Goal: Task Accomplishment & Management: Complete application form

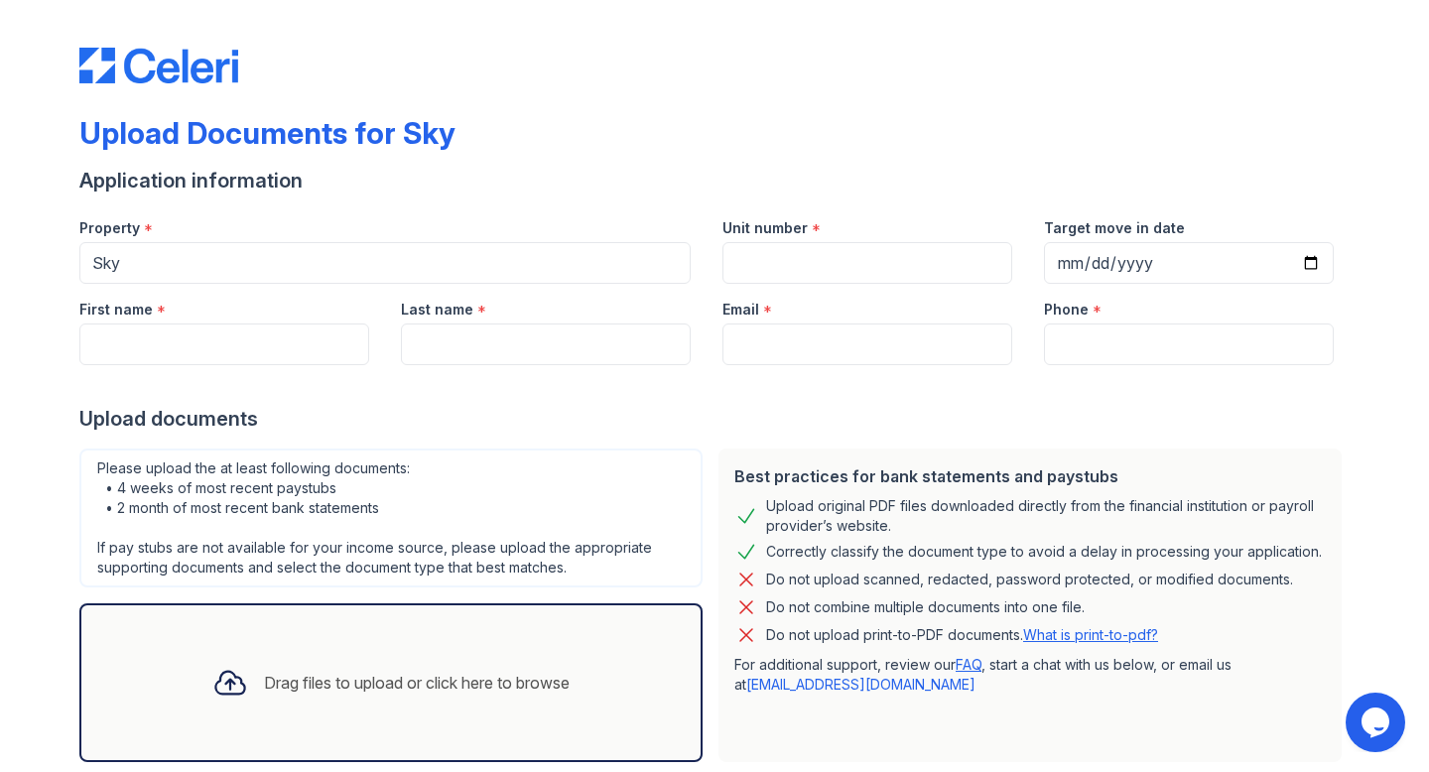
scroll to position [113, 0]
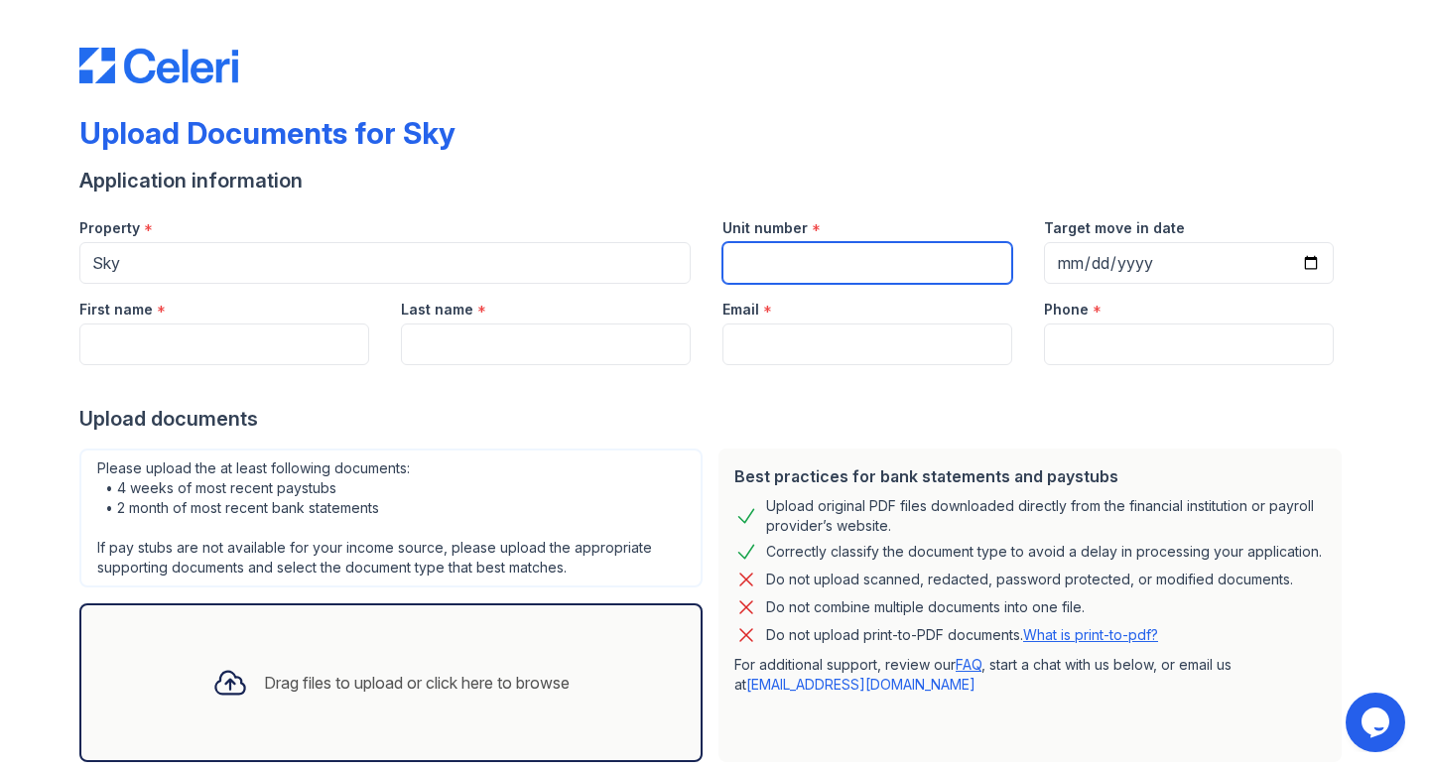
click at [767, 276] on input "Unit number" at bounding box center [867, 263] width 290 height 42
type input "12D"
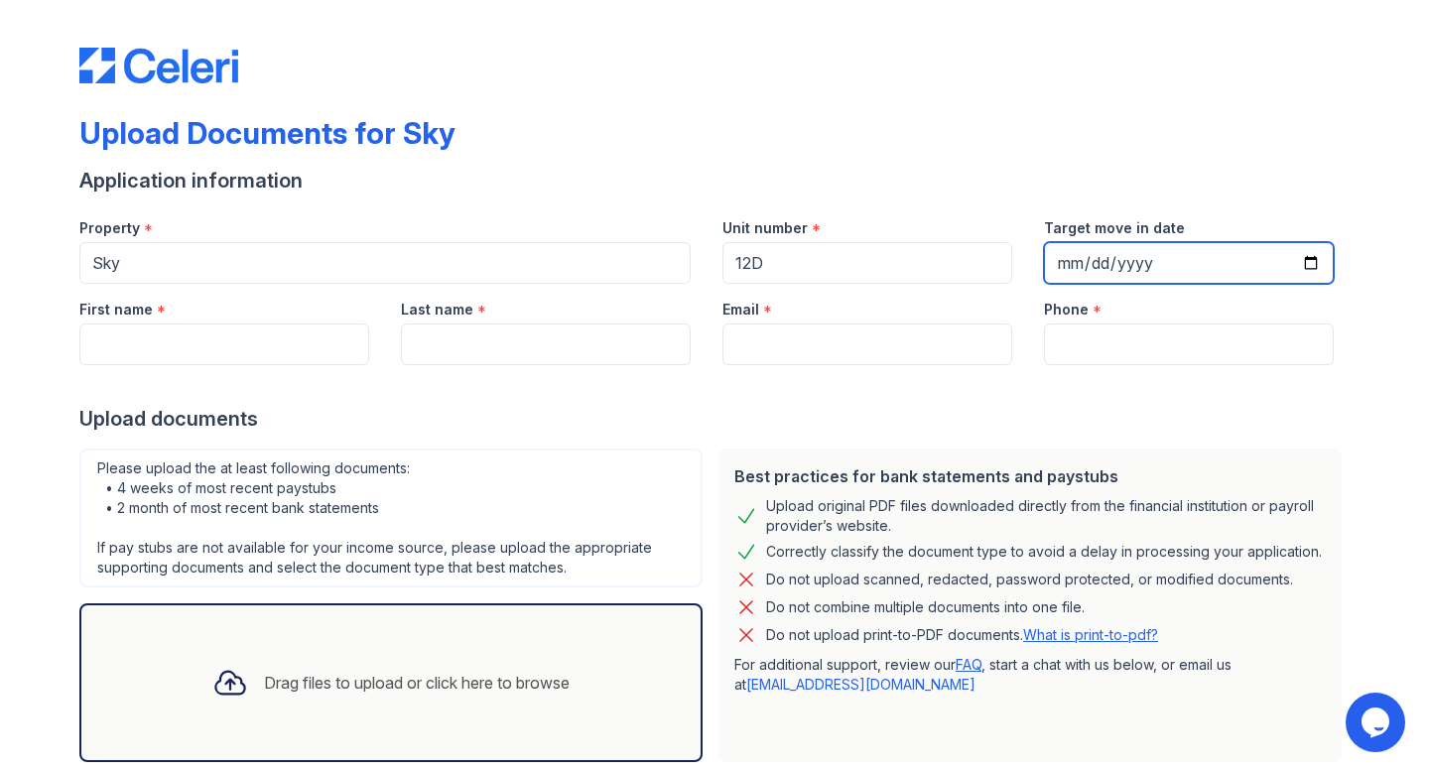
click at [1309, 267] on input "Target move in date" at bounding box center [1189, 263] width 290 height 42
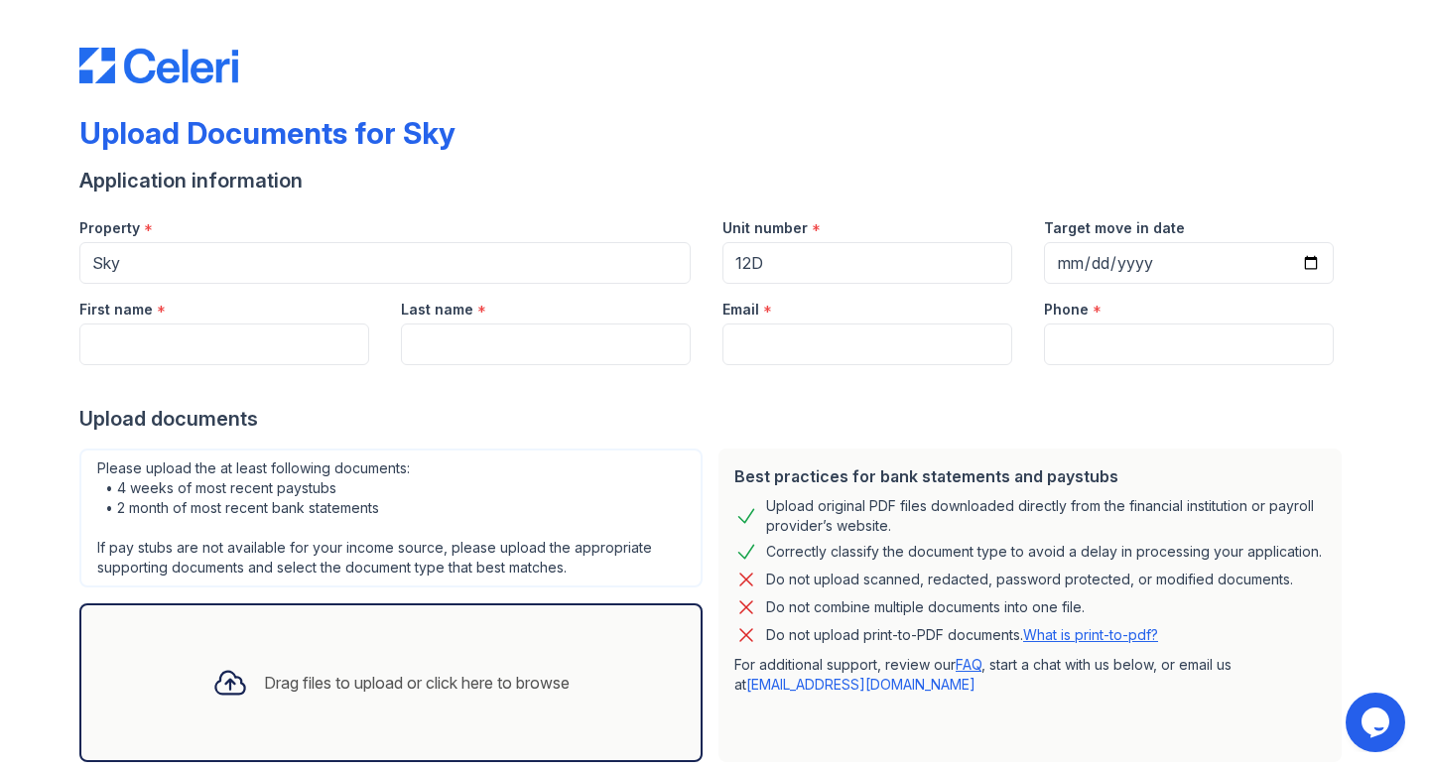
click at [1174, 108] on div "Upload Documents for Sky Application information Property * Sky Unit number * 1…" at bounding box center [714, 430] width 1270 height 845
click at [299, 325] on input "First name" at bounding box center [224, 344] width 290 height 42
type input "[PERSON_NAME]"
type input "[PERSON_NAME] [PERSON_NAME]"
type input "[EMAIL_ADDRESS][DOMAIN_NAME]"
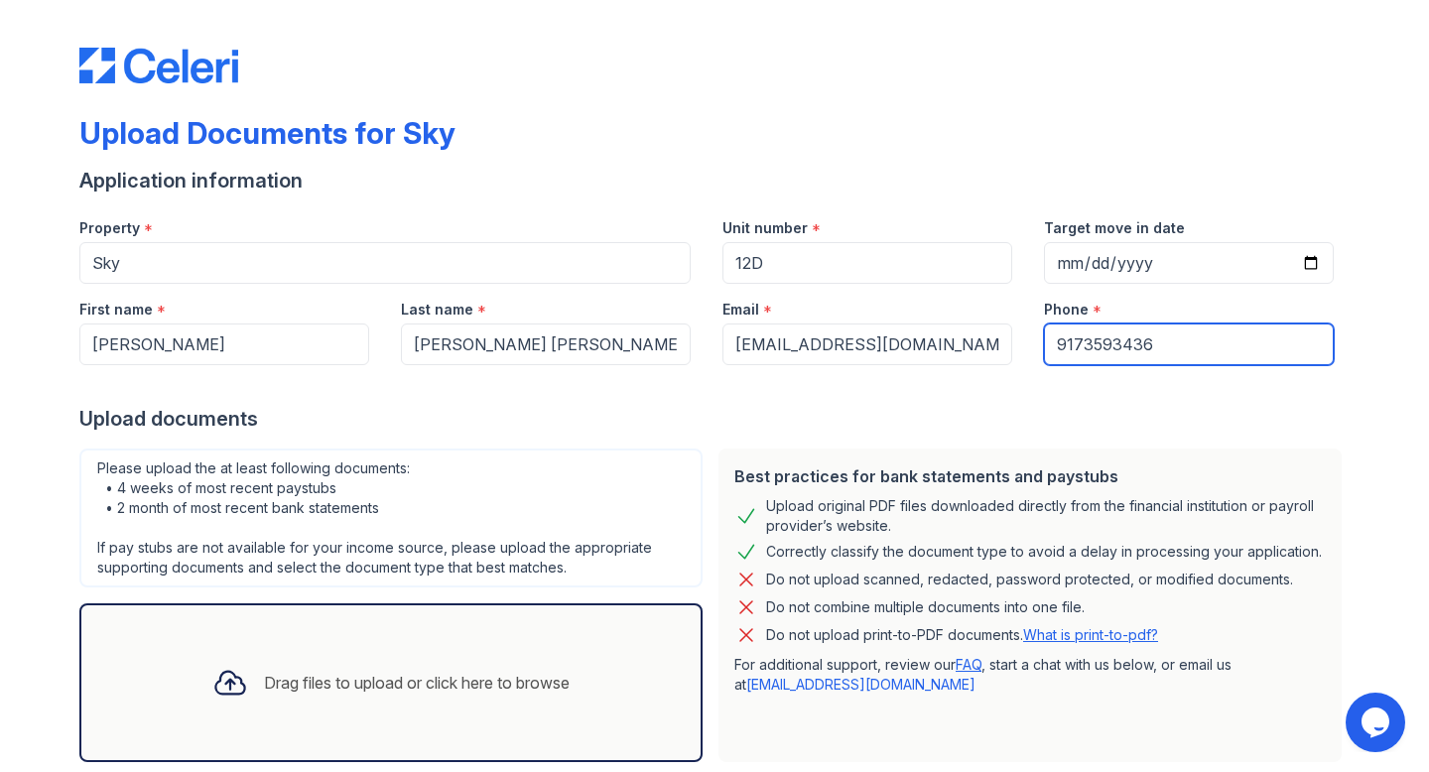
click at [1108, 341] on input "9173593436" at bounding box center [1189, 344] width 290 height 42
type input "4847141521"
click at [1126, 168] on div "Application information" at bounding box center [714, 181] width 1270 height 28
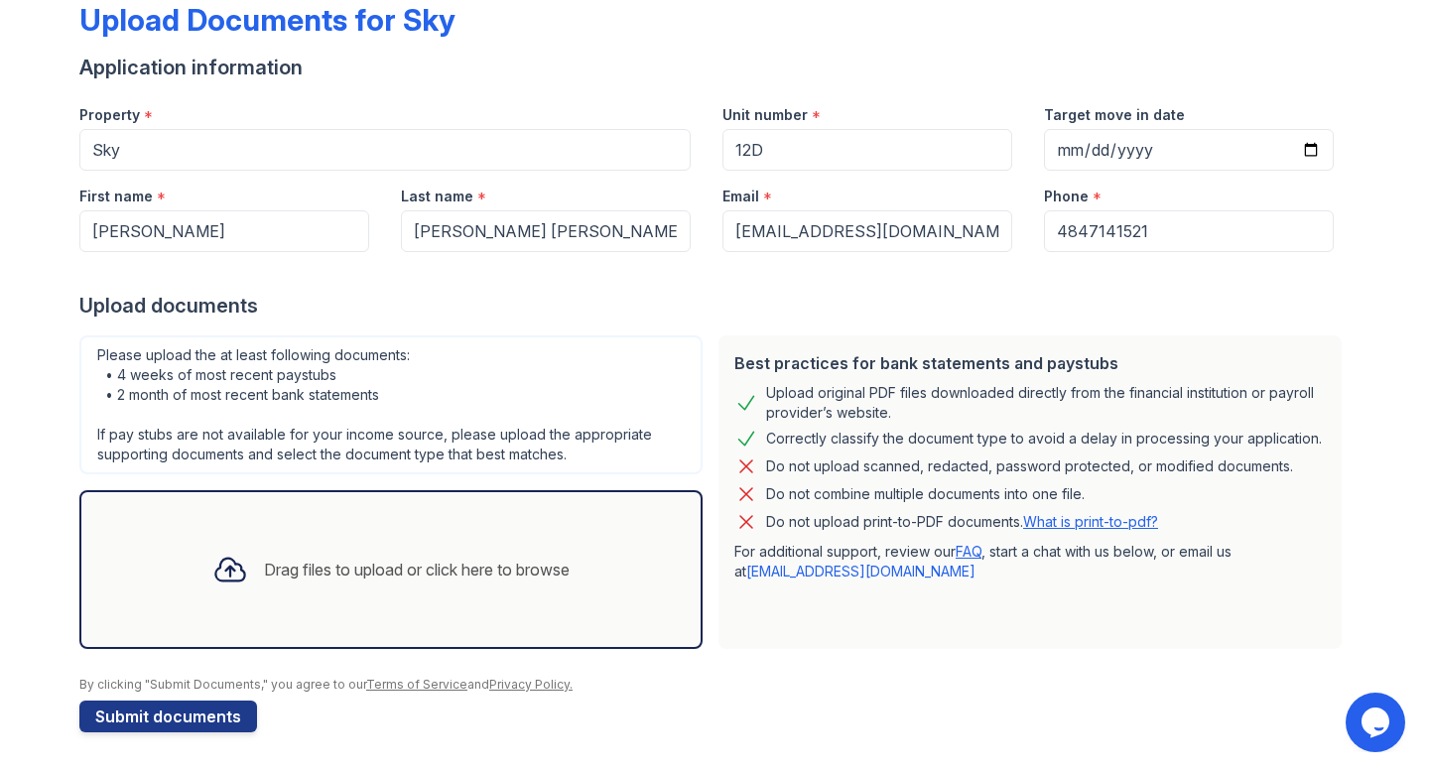
click at [371, 577] on div "Drag files to upload or click here to browse" at bounding box center [417, 570] width 306 height 24
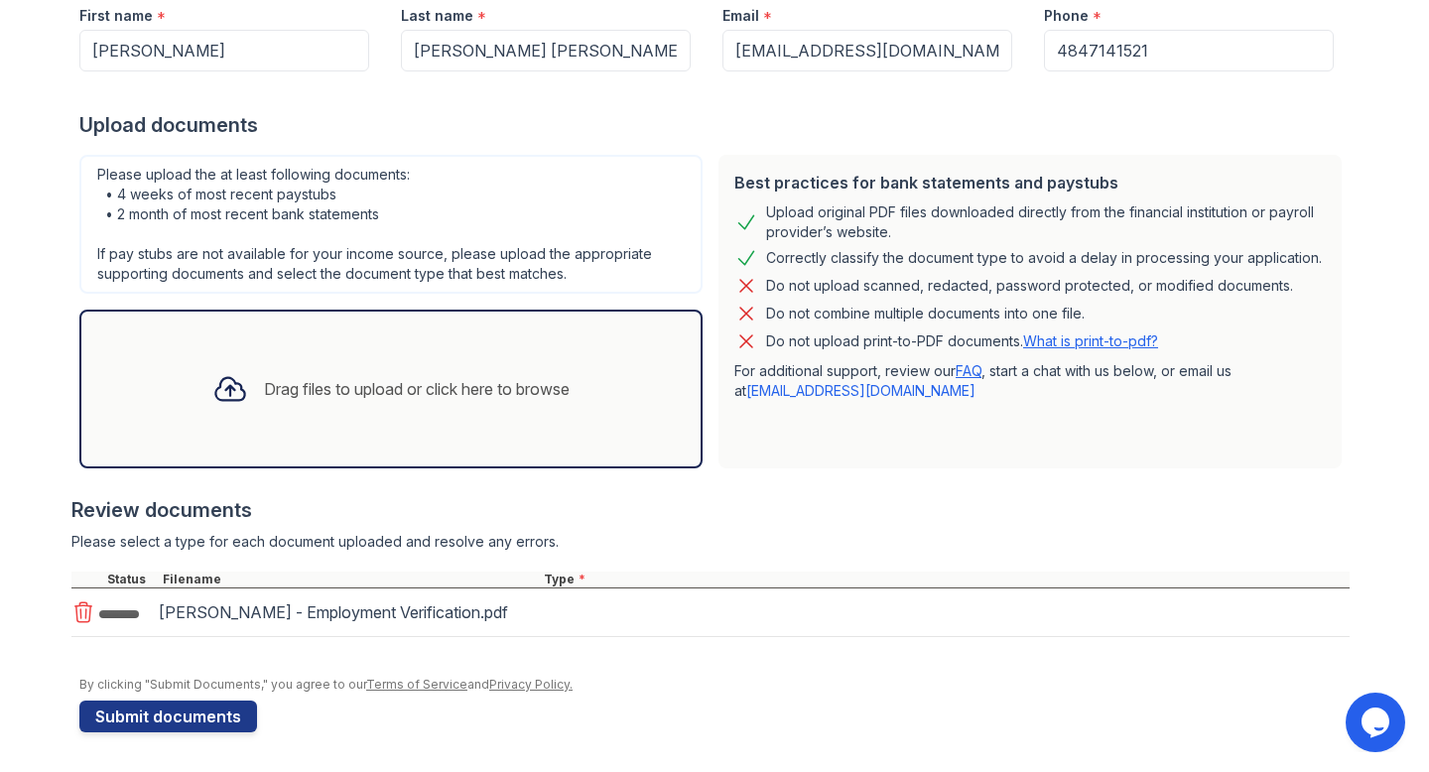
scroll to position [300, 0]
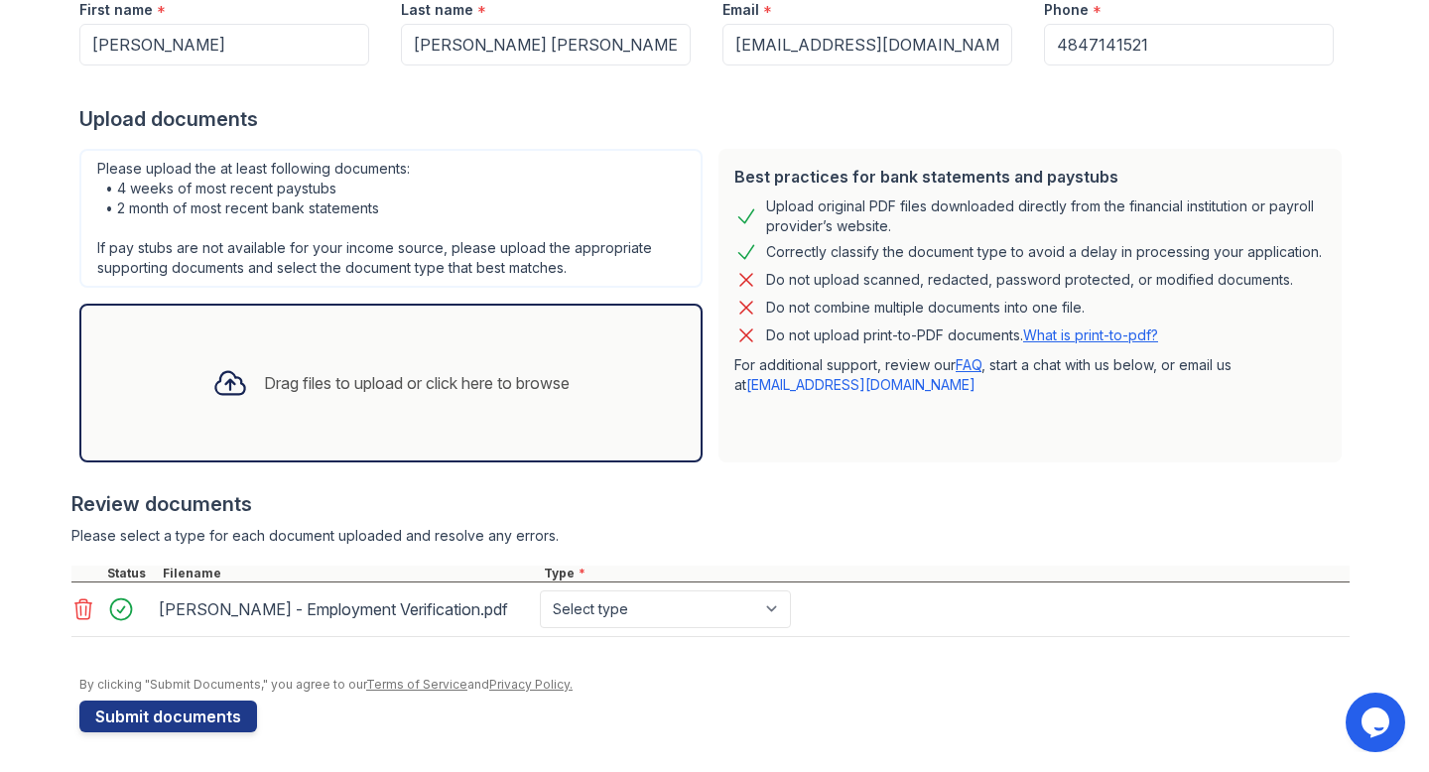
click at [485, 385] on div "Drag files to upload or click here to browse" at bounding box center [417, 383] width 306 height 24
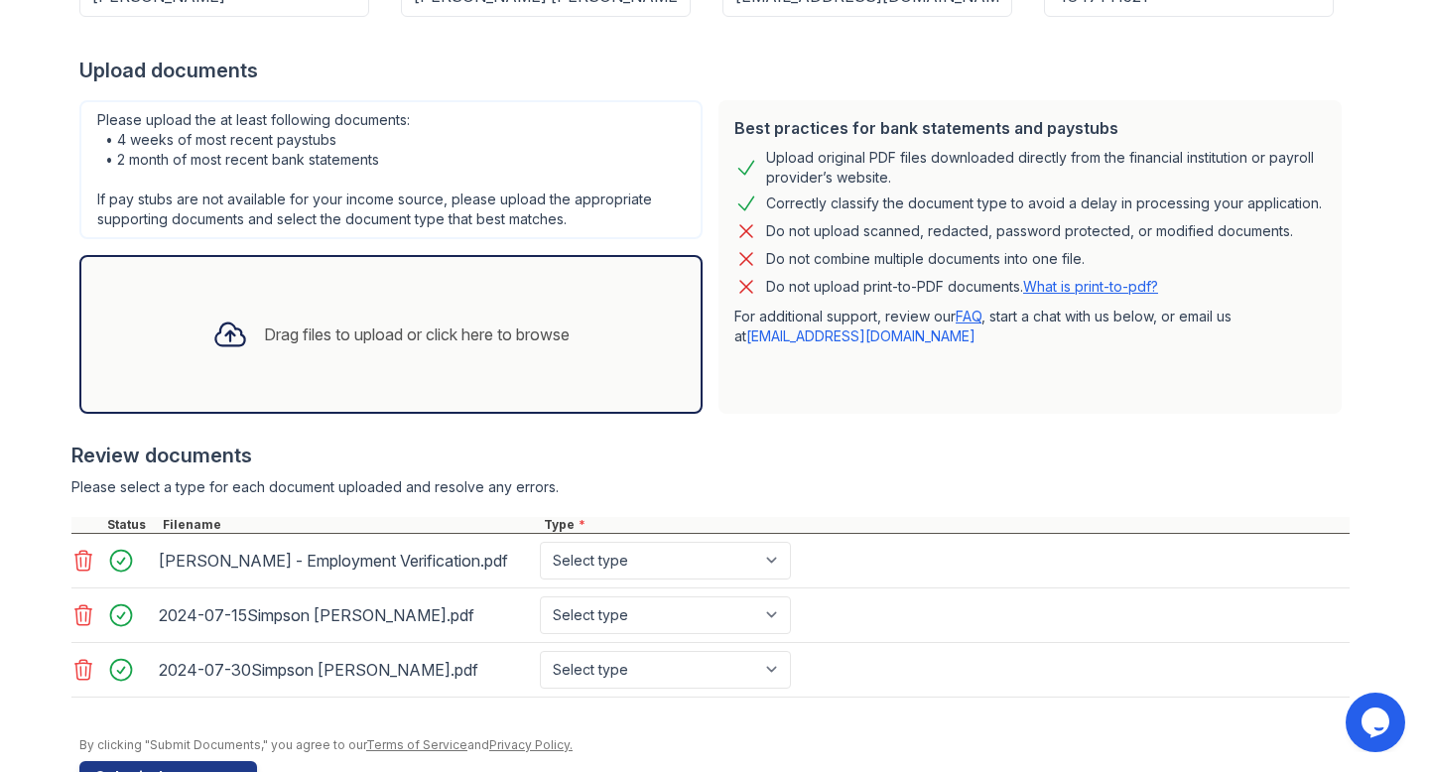
scroll to position [409, 0]
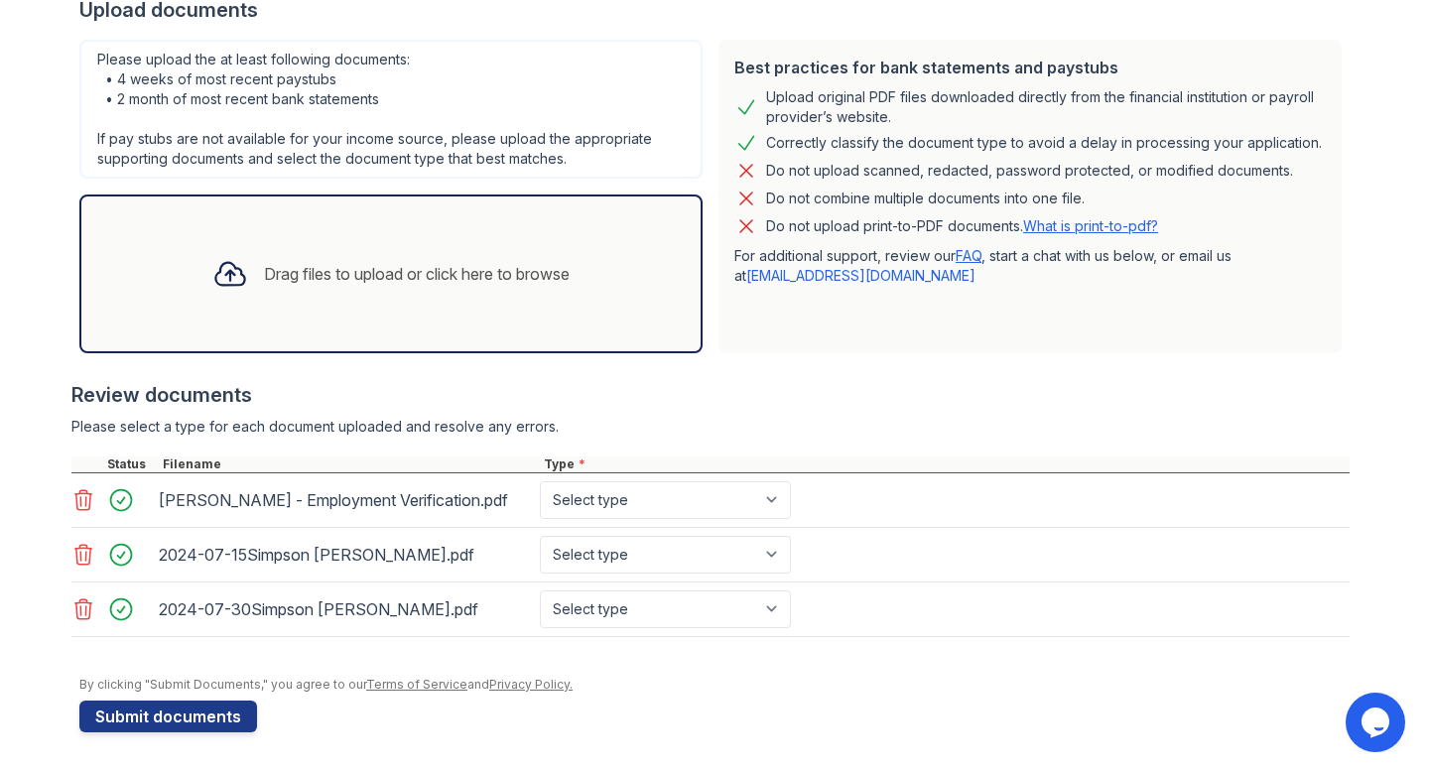
click at [476, 320] on div "Drag files to upload or click here to browse" at bounding box center [390, 273] width 623 height 159
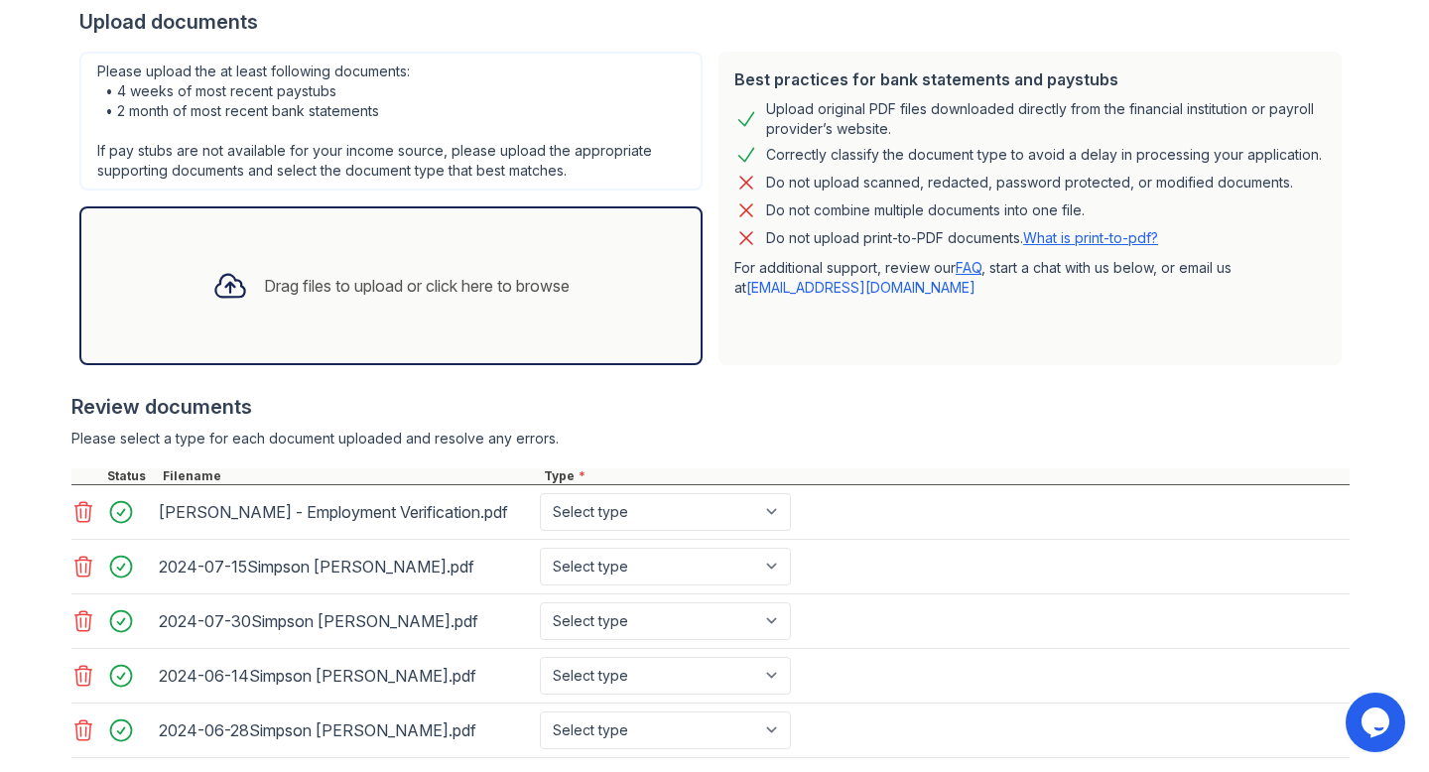
scroll to position [398, 0]
click at [601, 301] on div "Drag files to upload or click here to browse" at bounding box center [390, 284] width 623 height 159
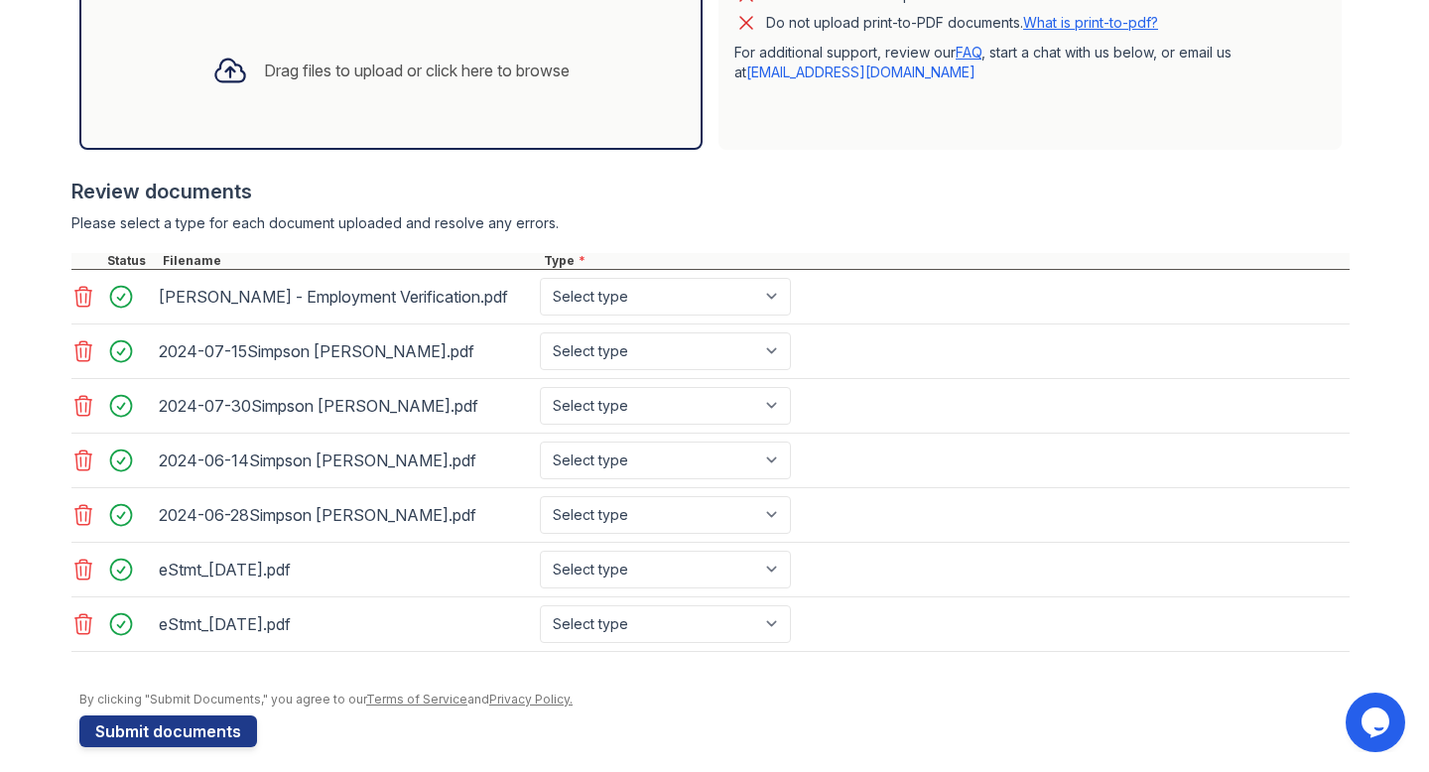
scroll to position [627, 0]
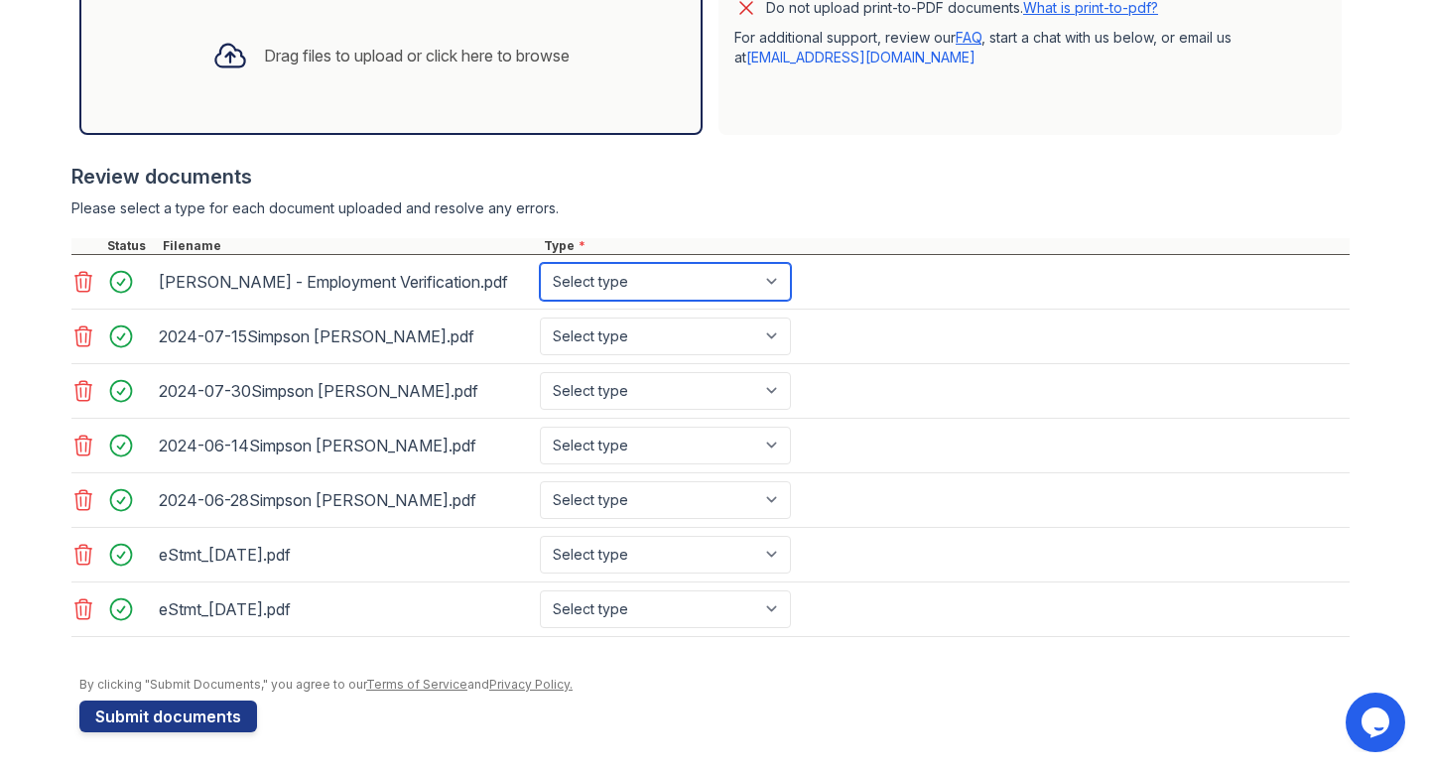
click at [704, 286] on select "Select type Paystub Bank Statement Offer Letter Tax Documents Benefit Award Let…" at bounding box center [665, 282] width 251 height 38
select select "offer_letter"
click at [540, 263] on select "Select type Paystub Bank Statement Offer Letter Tax Documents Benefit Award Let…" at bounding box center [665, 282] width 251 height 38
click at [711, 204] on div "Please select a type for each document uploaded and resolve any errors." at bounding box center [710, 208] width 1278 height 20
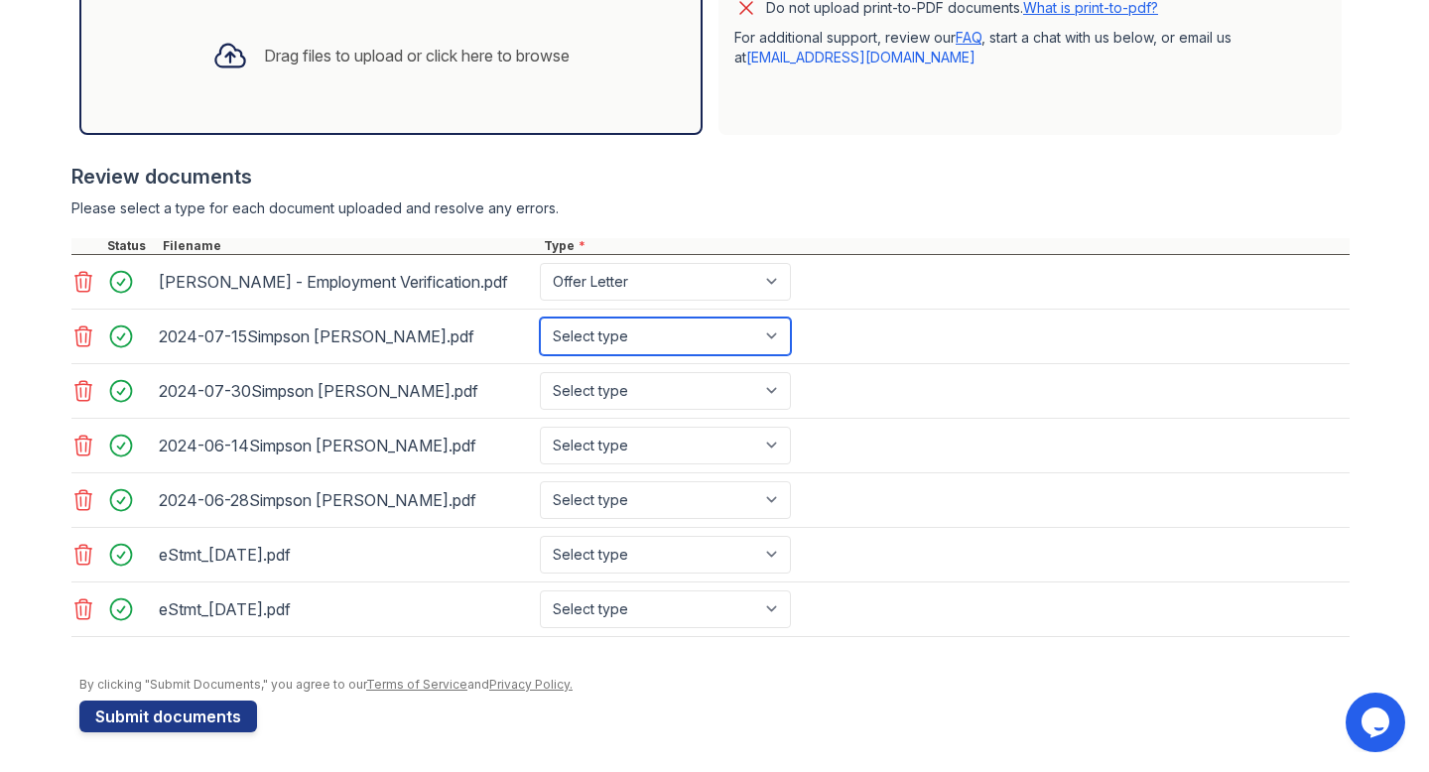
click at [670, 331] on select "Select type Paystub Bank Statement Offer Letter Tax Documents Benefit Award Let…" at bounding box center [665, 336] width 251 height 38
select select "paystub"
click at [540, 317] on select "Select type Paystub Bank Statement Offer Letter Tax Documents Benefit Award Let…" at bounding box center [665, 336] width 251 height 38
click at [671, 363] on div "[PERSON_NAME] - Employment Verification.pdf Select type Paystub Bank Statement …" at bounding box center [710, 446] width 1278 height 382
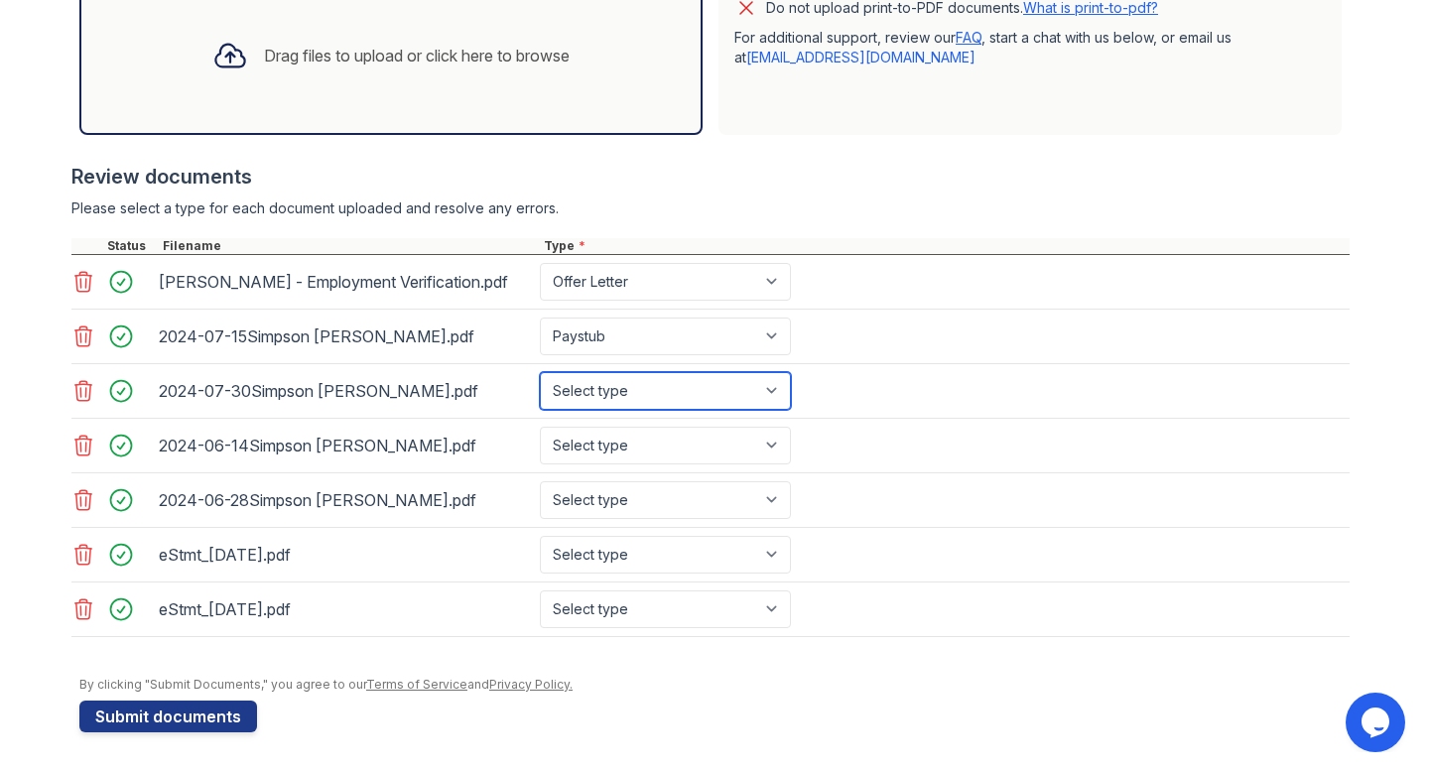
click at [664, 382] on select "Select type Paystub Bank Statement Offer Letter Tax Documents Benefit Award Let…" at bounding box center [665, 391] width 251 height 38
select select "paystub"
click at [540, 372] on select "Select type Paystub Bank Statement Offer Letter Tax Documents Benefit Award Let…" at bounding box center [665, 391] width 251 height 38
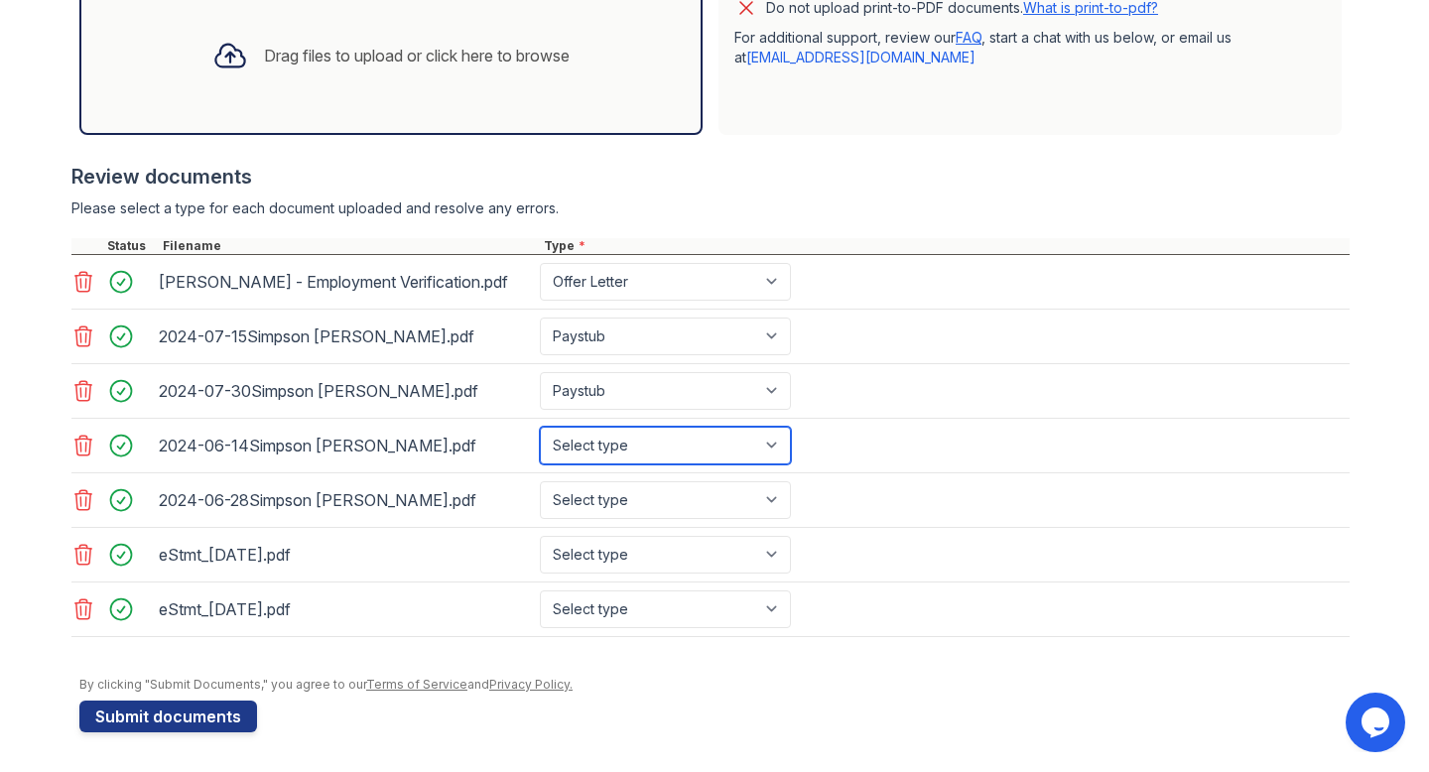
click at [658, 439] on select "Select type Paystub Bank Statement Offer Letter Tax Documents Benefit Award Let…" at bounding box center [665, 446] width 251 height 38
click at [540, 427] on select "Select type Paystub Bank Statement Offer Letter Tax Documents Benefit Award Let…" at bounding box center [665, 446] width 251 height 38
click at [645, 443] on select "Select type Paystub Bank Statement Offer Letter Tax Documents Benefit Award Let…" at bounding box center [665, 446] width 251 height 38
select select "paystub"
click at [540, 427] on select "Select type Paystub Bank Statement Offer Letter Tax Documents Benefit Award Let…" at bounding box center [665, 446] width 251 height 38
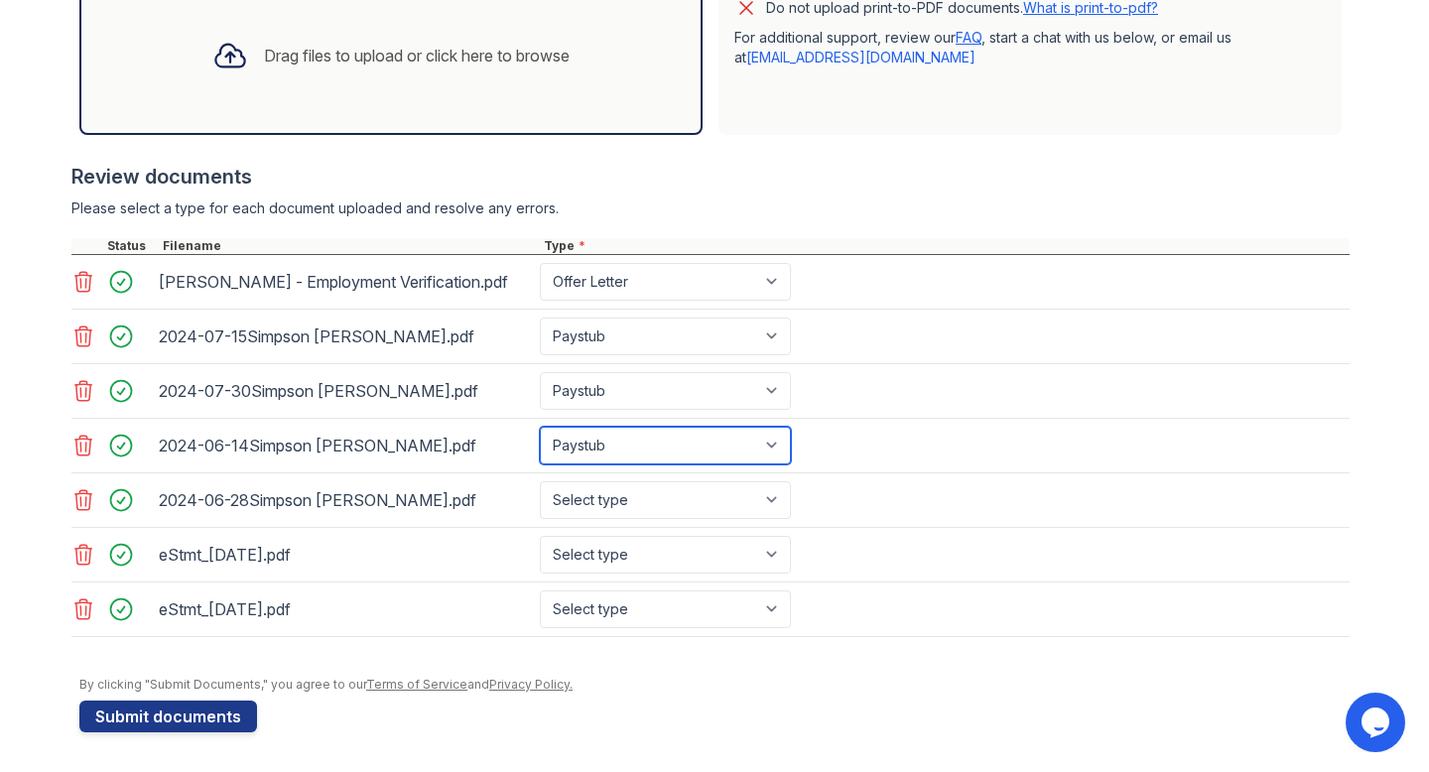
click at [649, 456] on select "Select type Paystub Bank Statement Offer Letter Tax Documents Benefit Award Let…" at bounding box center [665, 446] width 251 height 38
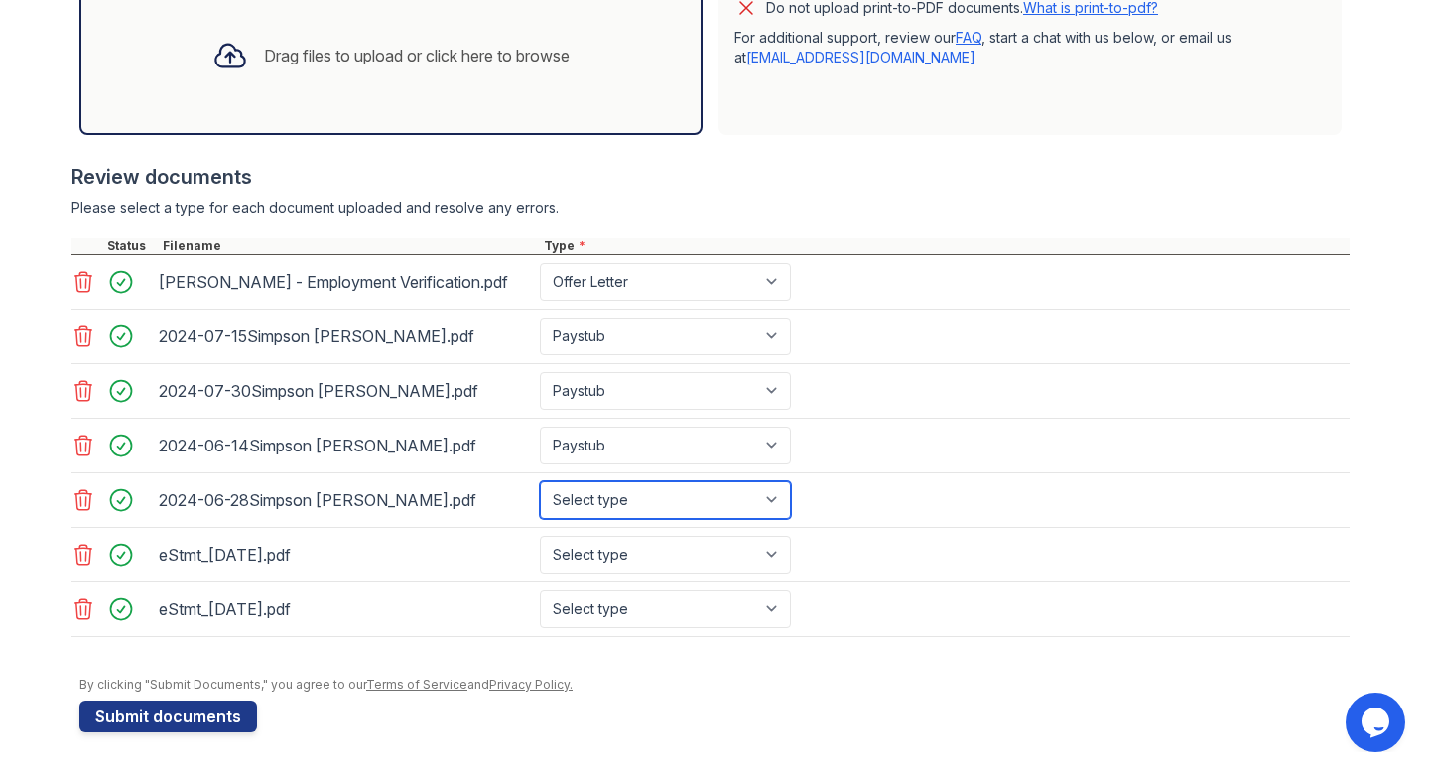
click at [717, 498] on select "Select type Paystub Bank Statement Offer Letter Tax Documents Benefit Award Let…" at bounding box center [665, 500] width 251 height 38
select select "paystub"
click at [540, 481] on select "Select type Paystub Bank Statement Offer Letter Tax Documents Benefit Award Let…" at bounding box center [665, 500] width 251 height 38
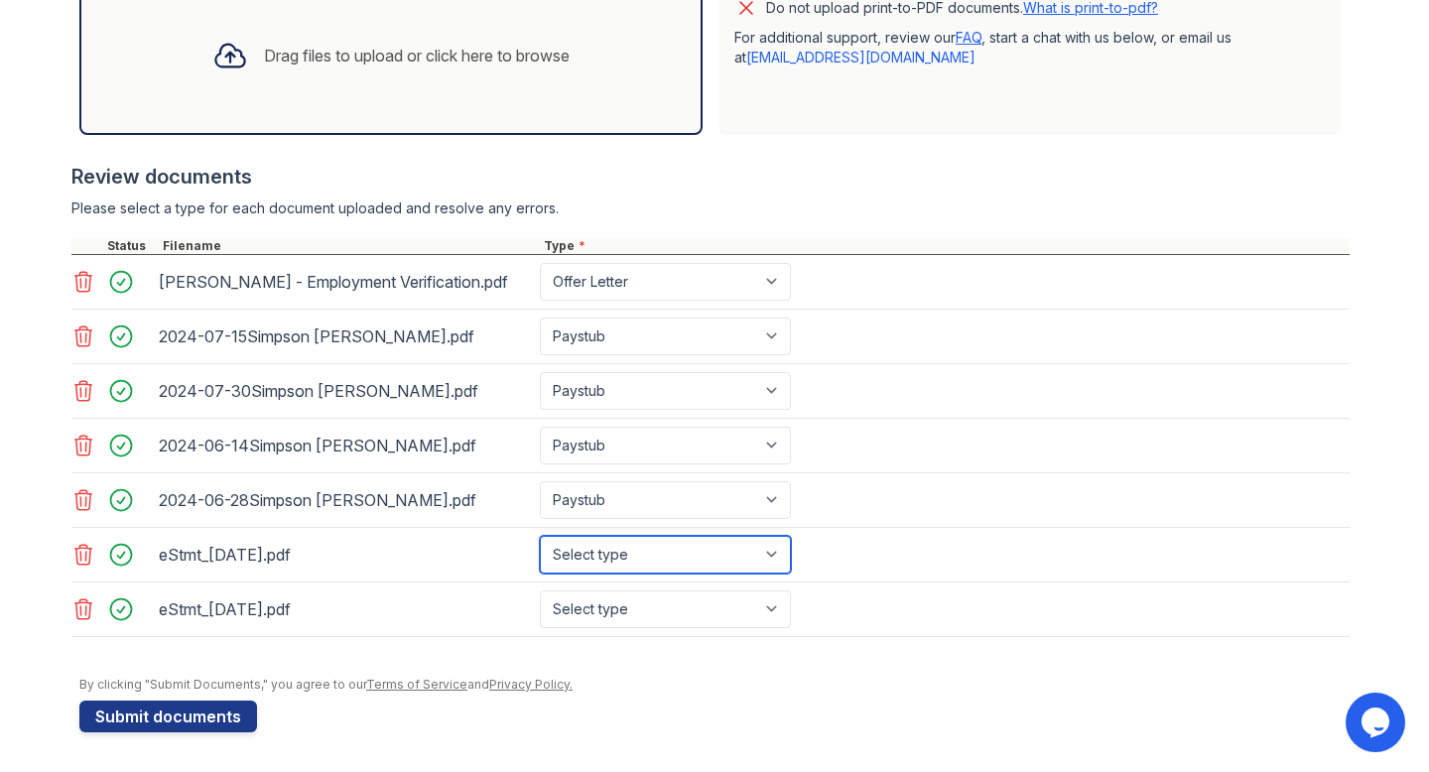
click at [688, 547] on select "Select type Paystub Bank Statement Offer Letter Tax Documents Benefit Award Let…" at bounding box center [665, 555] width 251 height 38
select select "bank_statement"
click at [540, 536] on select "Select type Paystub Bank Statement Offer Letter Tax Documents Benefit Award Let…" at bounding box center [665, 555] width 251 height 38
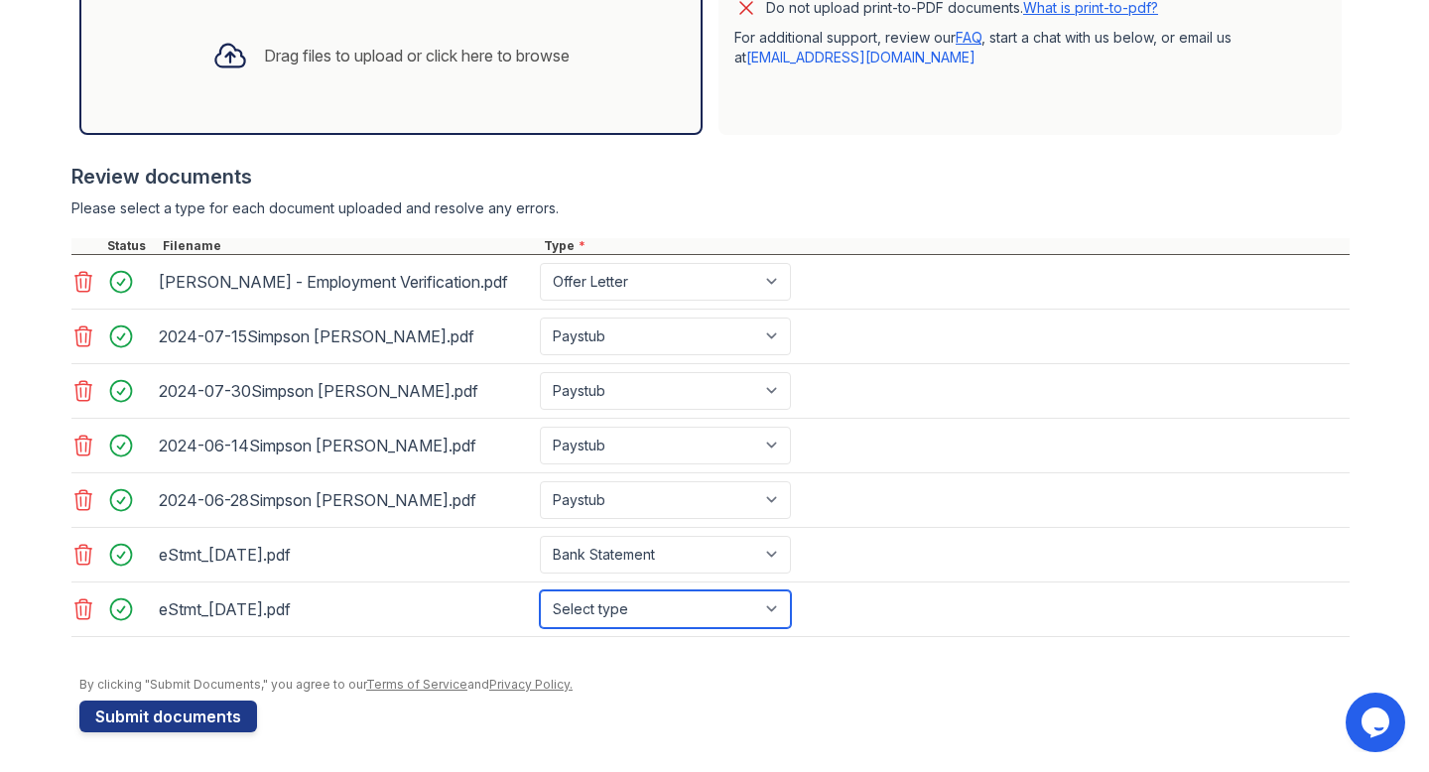
click at [680, 591] on select "Select type Paystub Bank Statement Offer Letter Tax Documents Benefit Award Let…" at bounding box center [665, 609] width 251 height 38
select select "bank_statement"
click at [540, 590] on select "Select type Paystub Bank Statement Offer Letter Tax Documents Benefit Award Let…" at bounding box center [665, 609] width 251 height 38
click at [736, 198] on div "Please select a type for each document uploaded and resolve any errors." at bounding box center [710, 208] width 1278 height 20
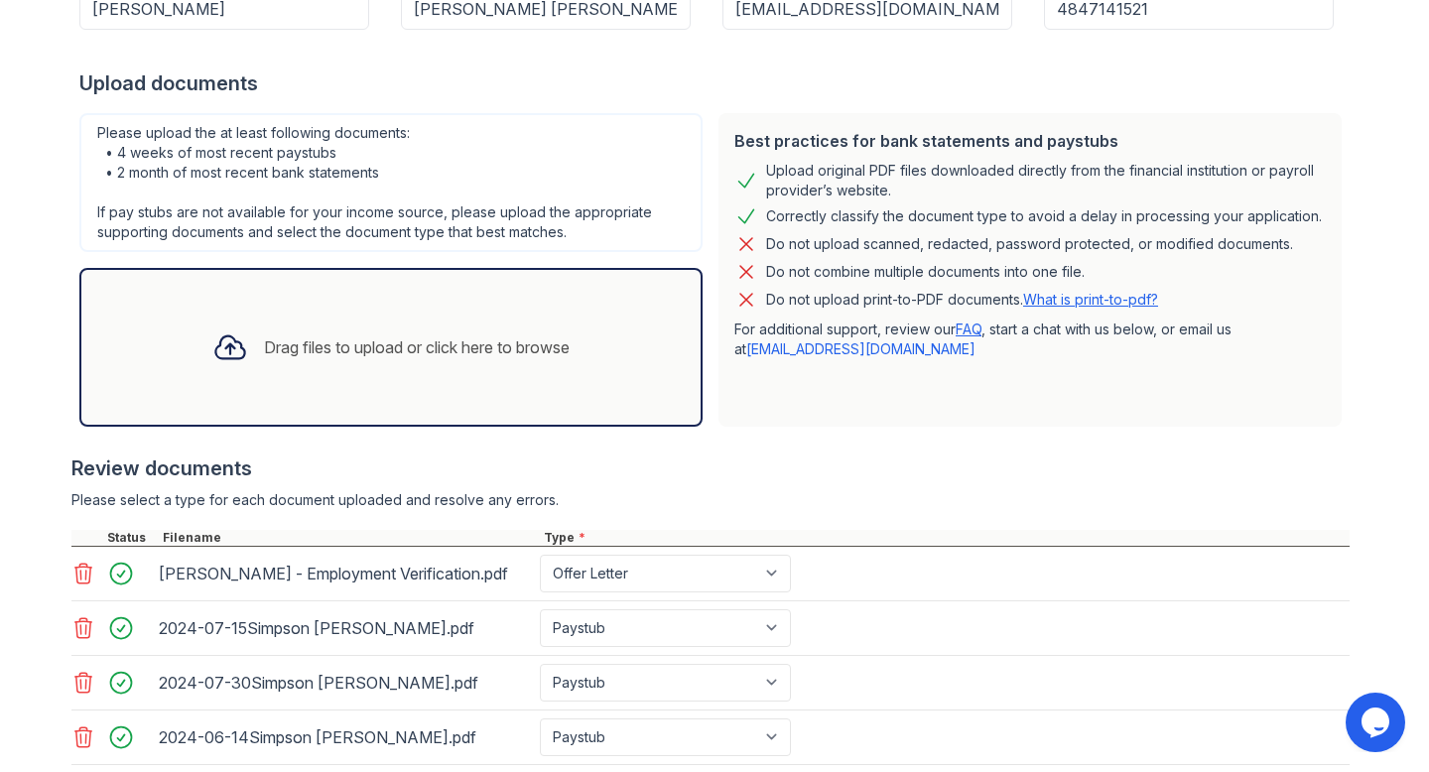
scroll to position [317, 0]
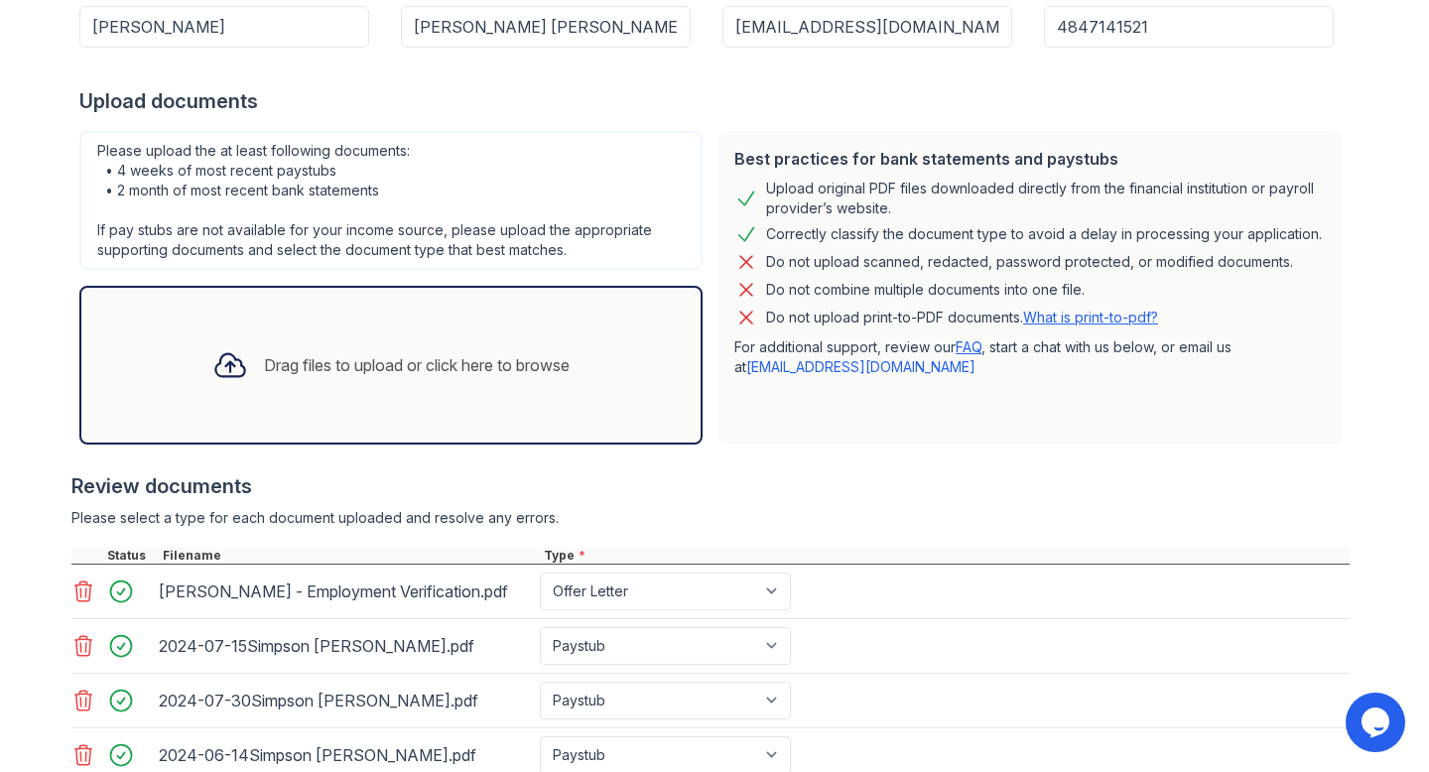
click at [347, 381] on div "Drag files to upload or click here to browse" at bounding box center [390, 364] width 389 height 67
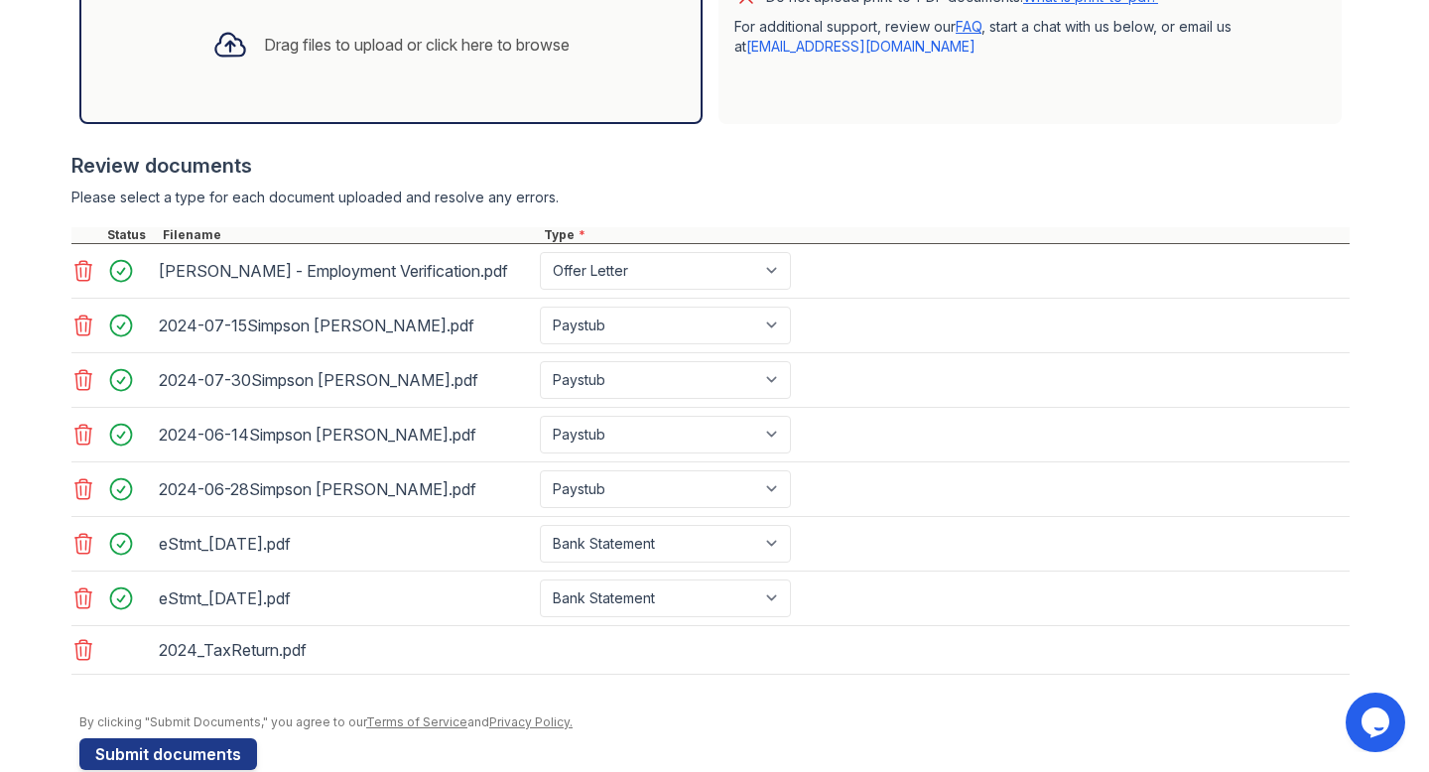
scroll to position [676, 0]
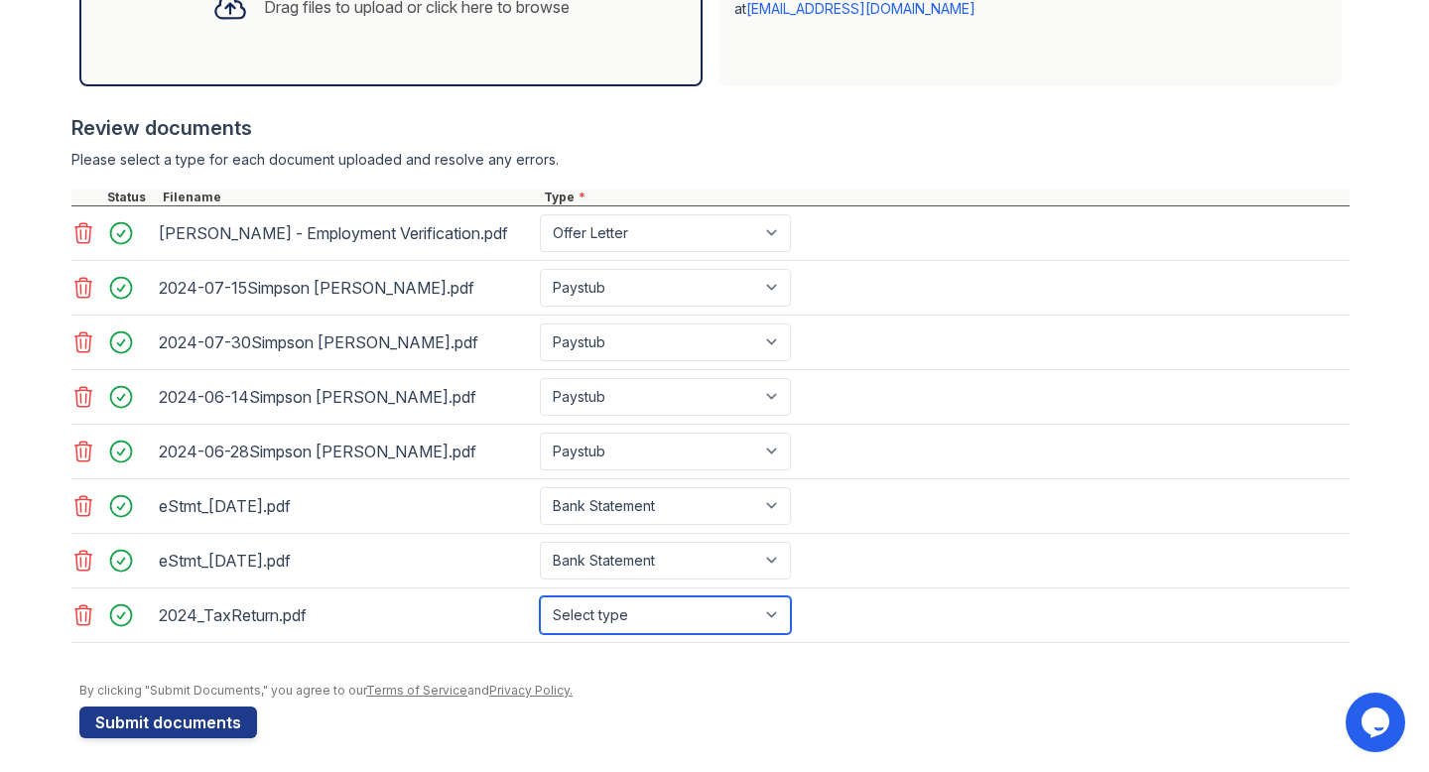
click at [782, 625] on select "Select type Paystub Bank Statement Offer Letter Tax Documents Benefit Award Let…" at bounding box center [665, 615] width 251 height 38
select select "tax_documents"
click at [540, 596] on select "Select type Paystub Bank Statement Offer Letter Tax Documents Benefit Award Let…" at bounding box center [665, 615] width 251 height 38
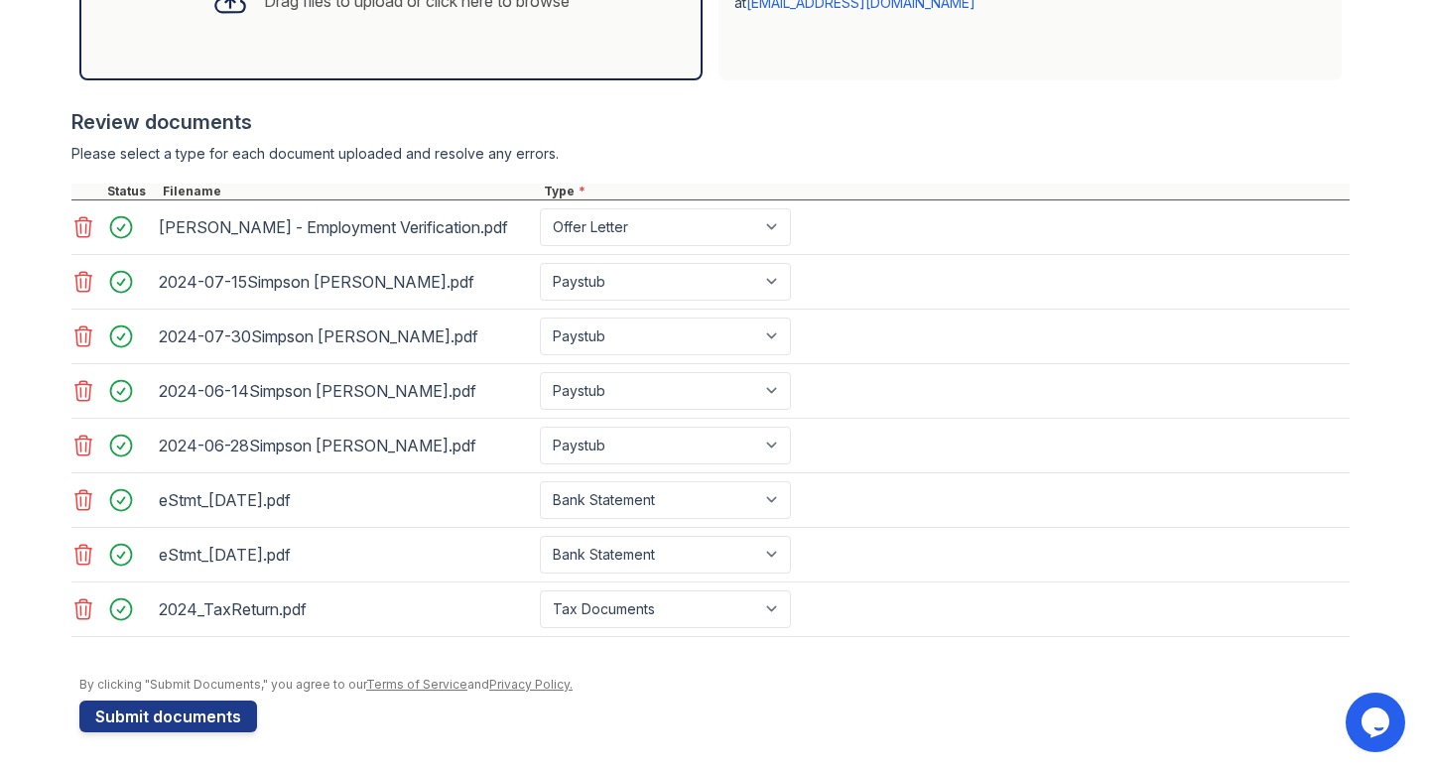
click at [417, 163] on div "Please select a type for each document uploaded and resolve any errors." at bounding box center [710, 154] width 1278 height 20
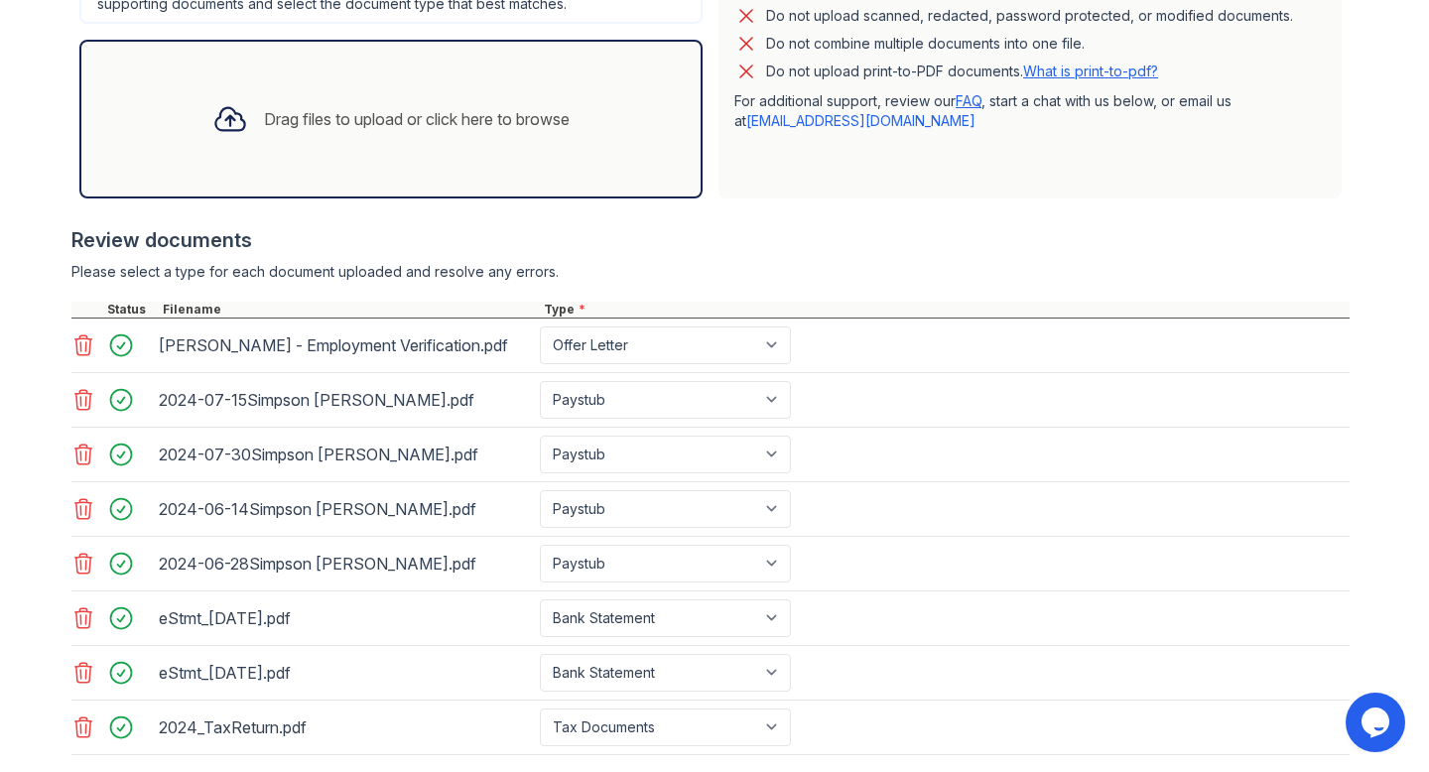
scroll to position [559, 0]
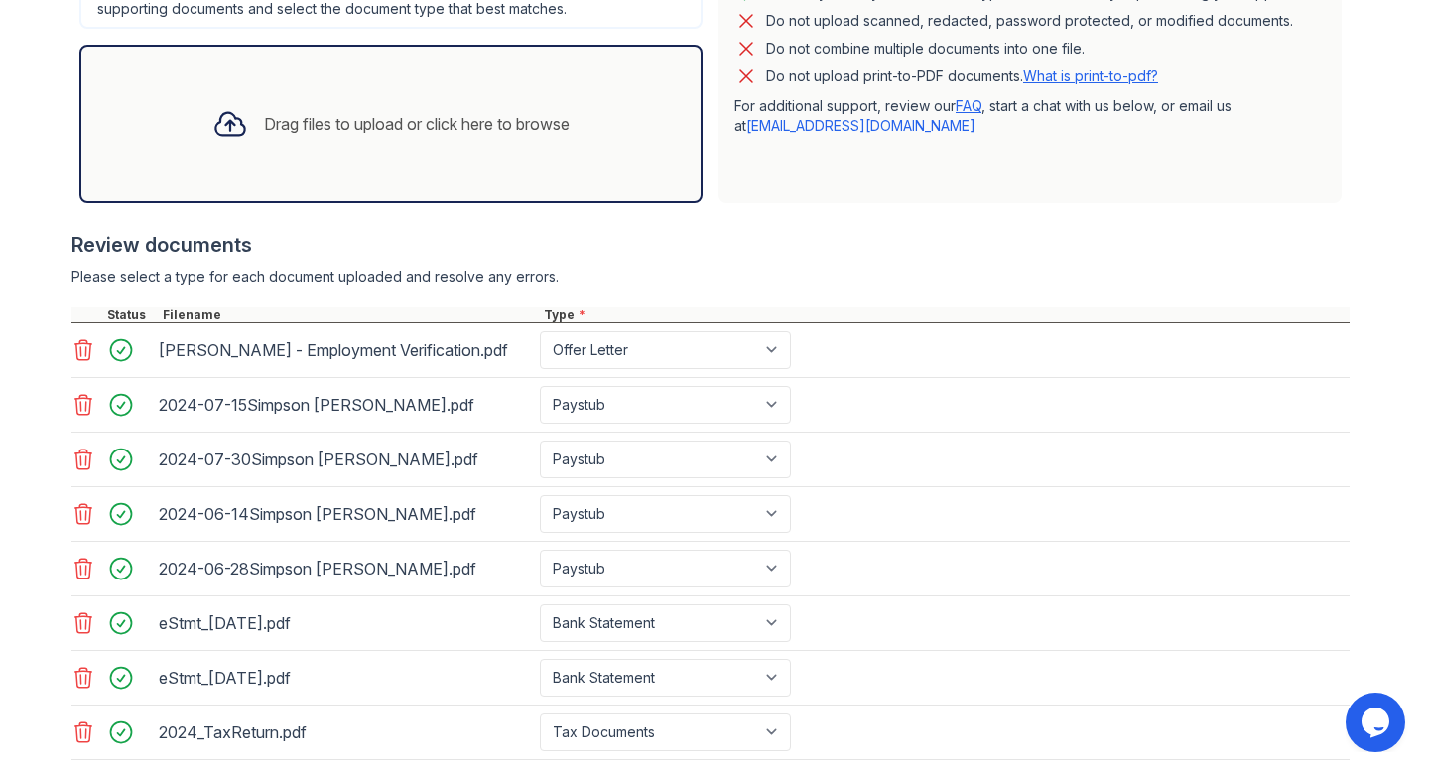
click at [416, 147] on div "Drag files to upload or click here to browse" at bounding box center [390, 123] width 389 height 67
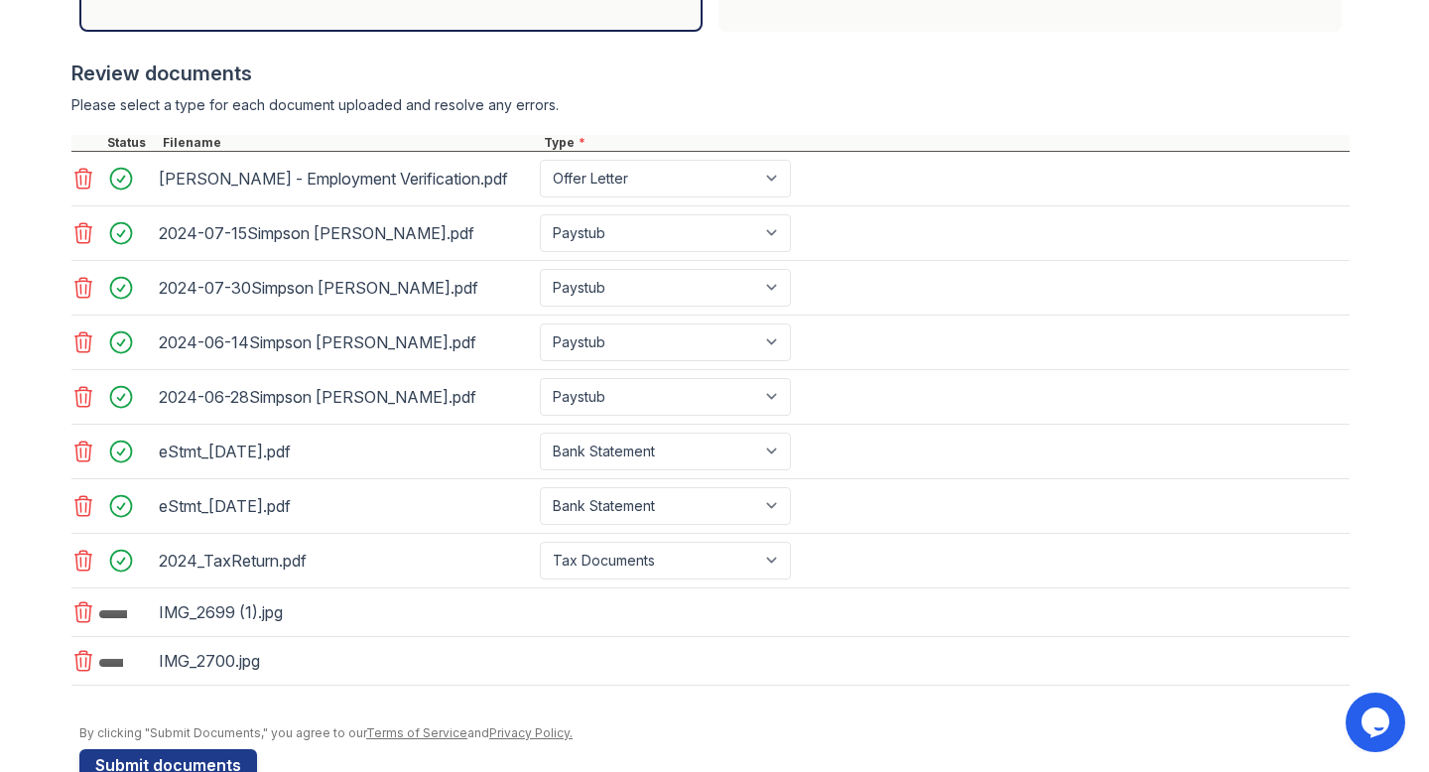
scroll to position [779, 0]
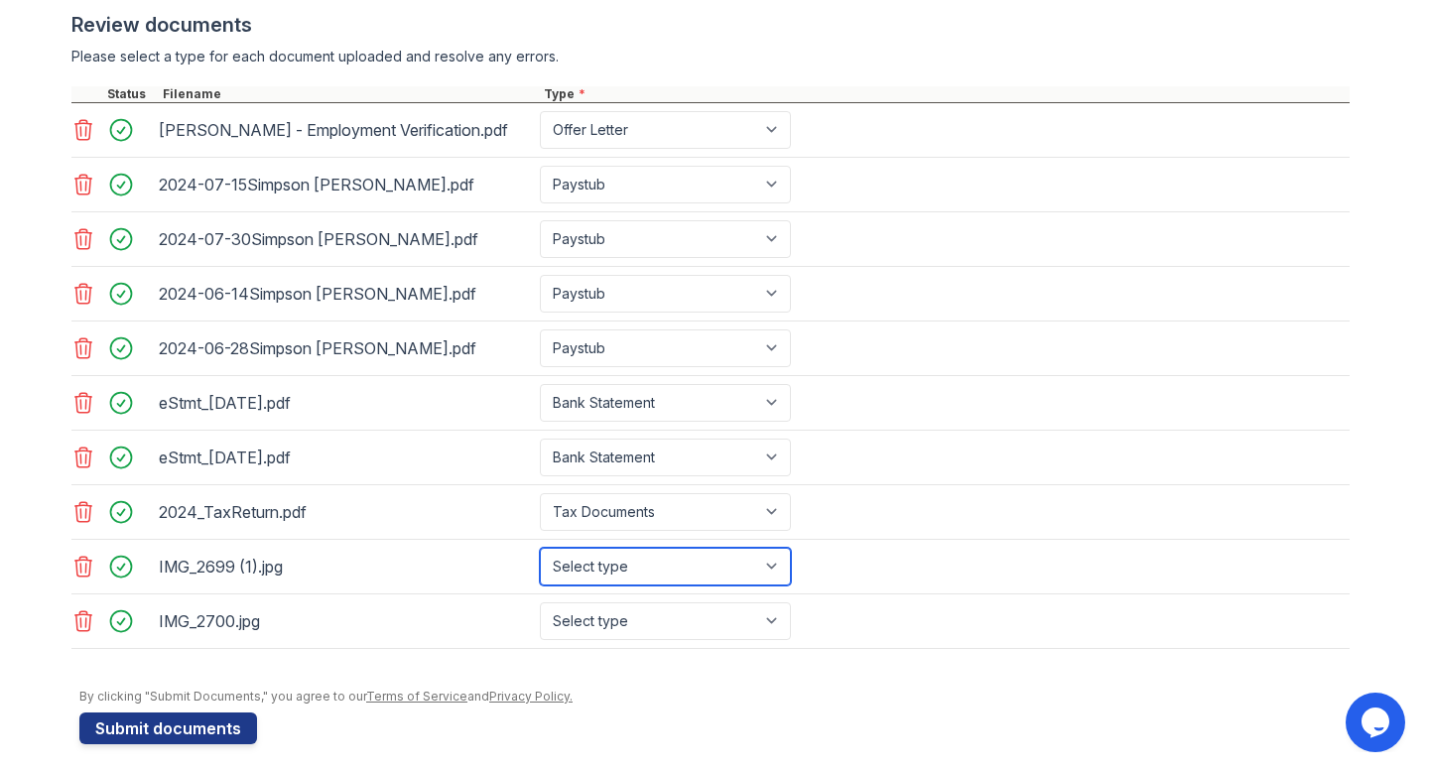
click at [638, 570] on select "Select type Paystub Bank Statement Offer Letter Tax Documents Benefit Award Let…" at bounding box center [665, 567] width 251 height 38
select select "other"
click at [540, 548] on select "Select type Paystub Bank Statement Offer Letter Tax Documents Benefit Award Let…" at bounding box center [665, 567] width 251 height 38
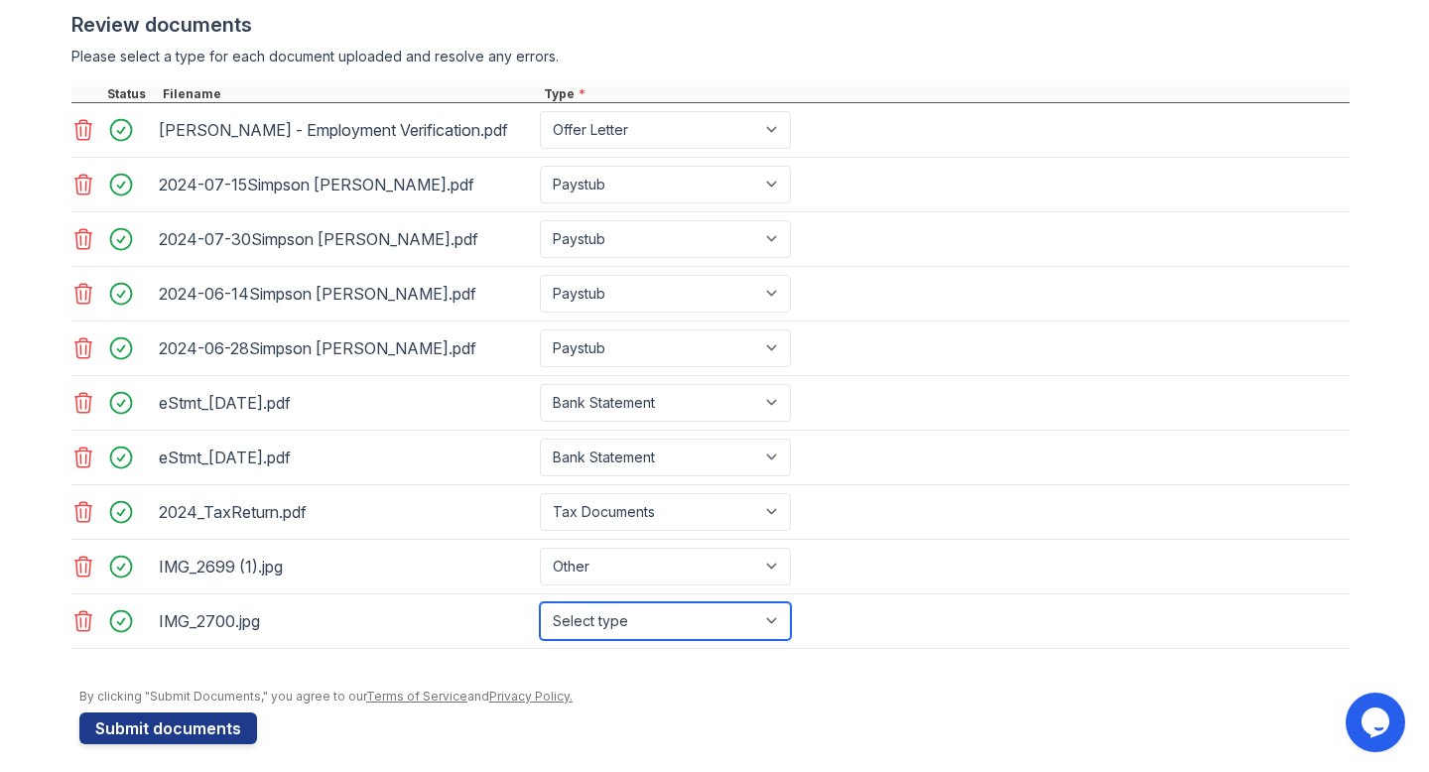
click at [630, 610] on select "Select type Paystub Bank Statement Offer Letter Tax Documents Benefit Award Let…" at bounding box center [665, 621] width 251 height 38
select select "other"
click at [540, 602] on select "Select type Paystub Bank Statement Offer Letter Tax Documents Benefit Award Let…" at bounding box center [665, 621] width 251 height 38
click at [390, 730] on form "Application information Property * Sky Unit number * 12D Target move in date Fi…" at bounding box center [714, 66] width 1270 height 1356
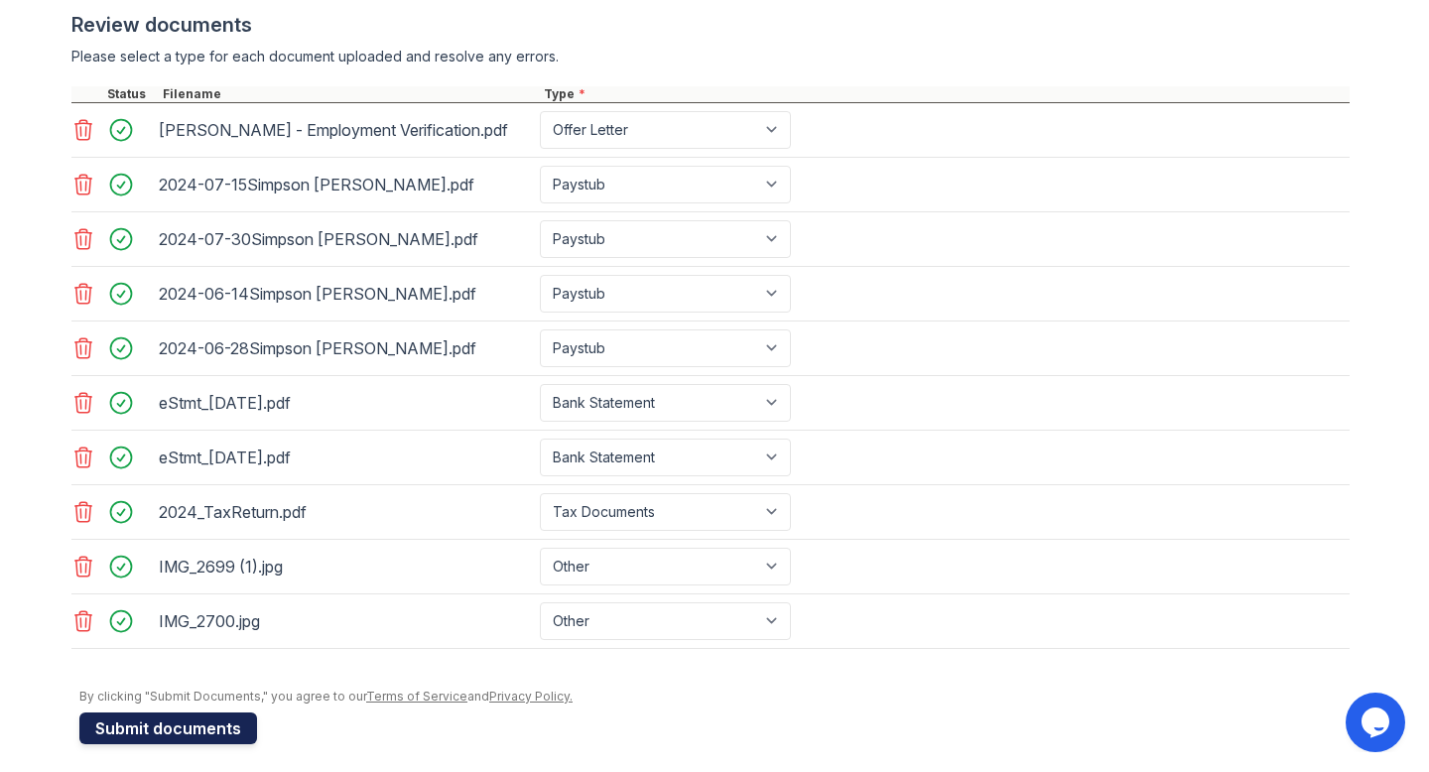
click at [175, 730] on button "Submit documents" at bounding box center [168, 728] width 178 height 32
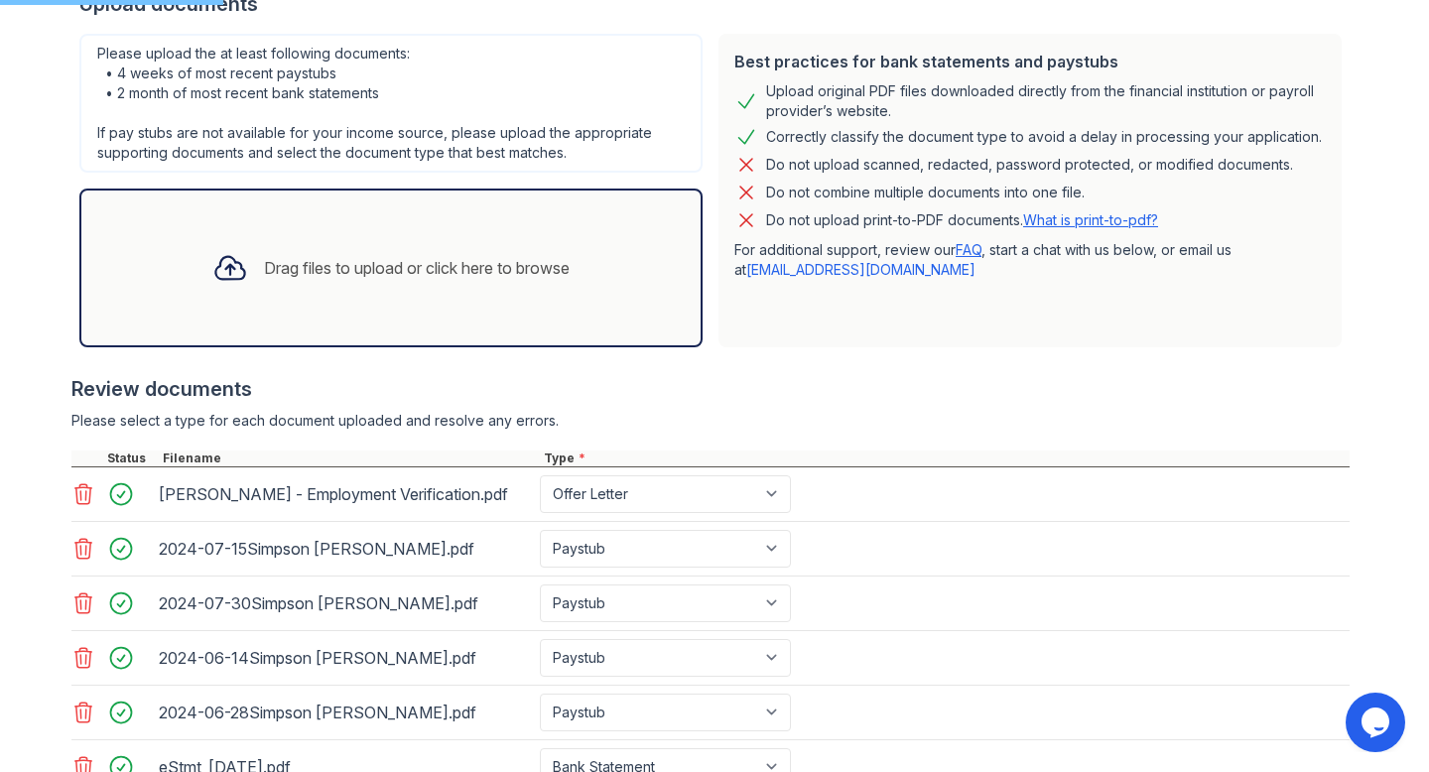
scroll to position [0, 0]
